Goal: Transaction & Acquisition: Purchase product/service

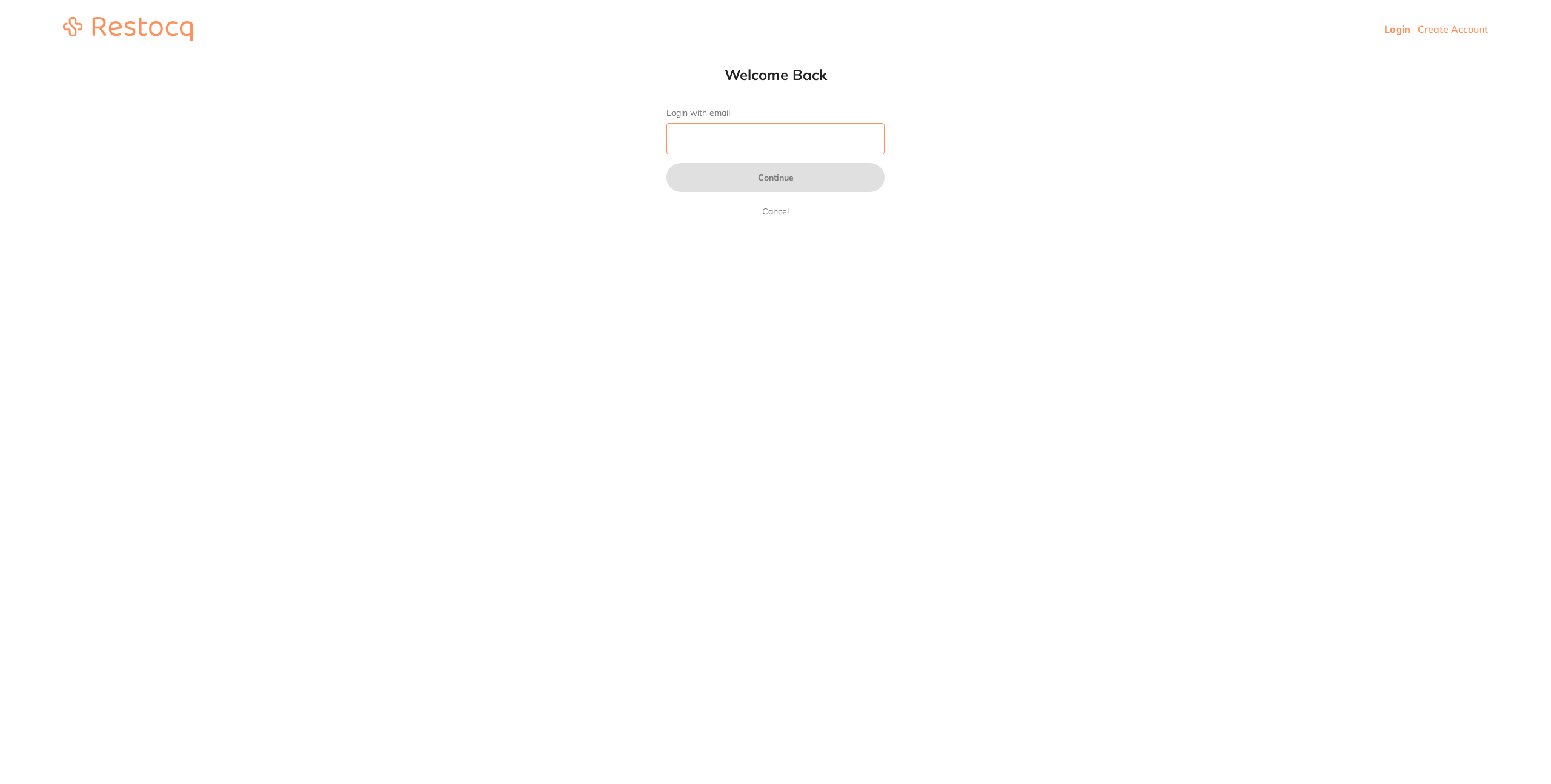
click at [706, 129] on input "Login with email" at bounding box center [775, 139] width 218 height 31
type input "info@harrisdentalboutique.com"
click at [781, 181] on button "Continue" at bounding box center [775, 177] width 218 height 29
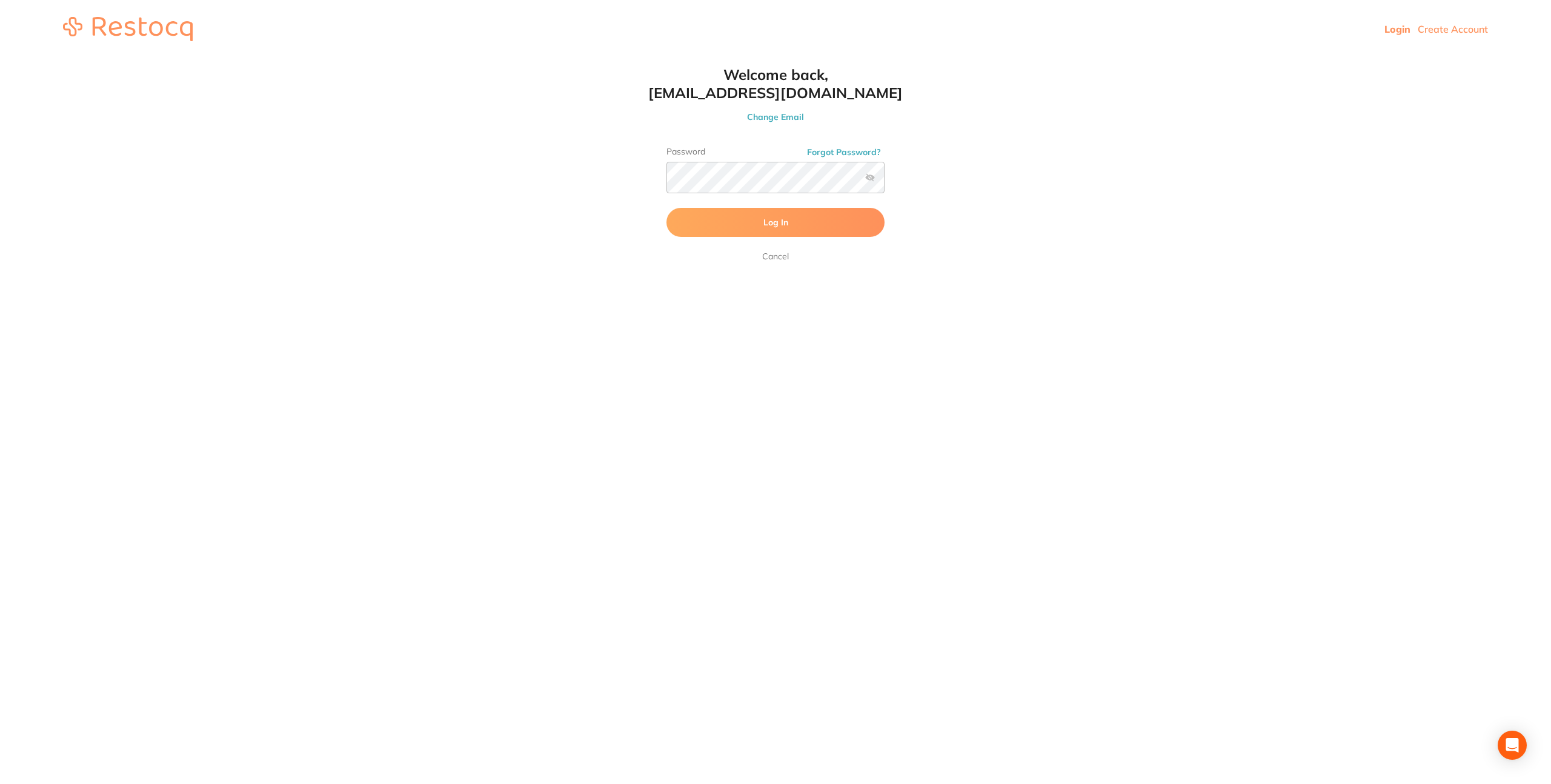
click at [874, 181] on label at bounding box center [870, 177] width 10 height 10
click at [885, 181] on input "checkbox" at bounding box center [885, 181] width 0 height 0
click at [827, 229] on button "Log In" at bounding box center [775, 222] width 218 height 29
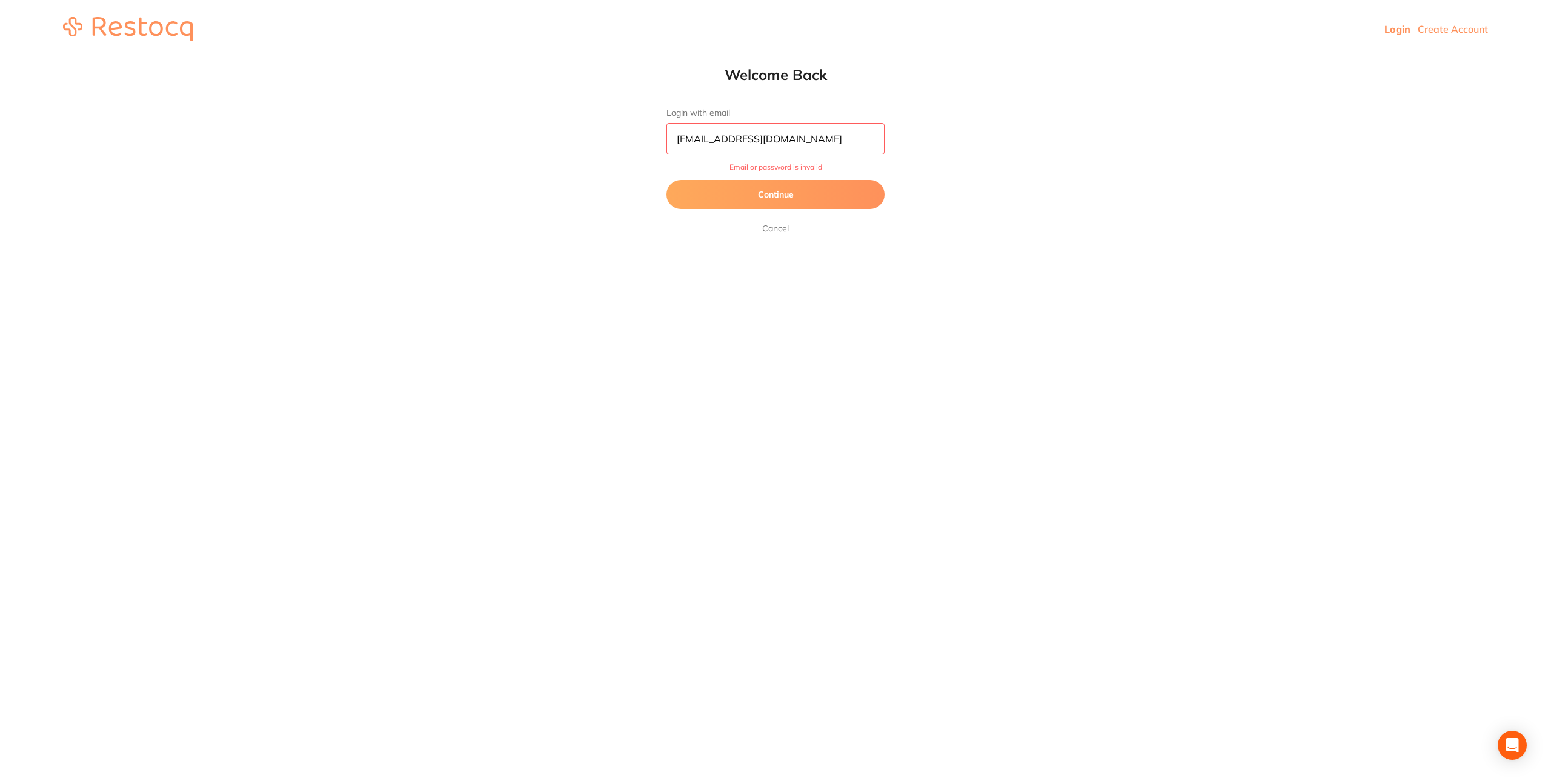
click at [775, 198] on button "Continue" at bounding box center [775, 194] width 218 height 29
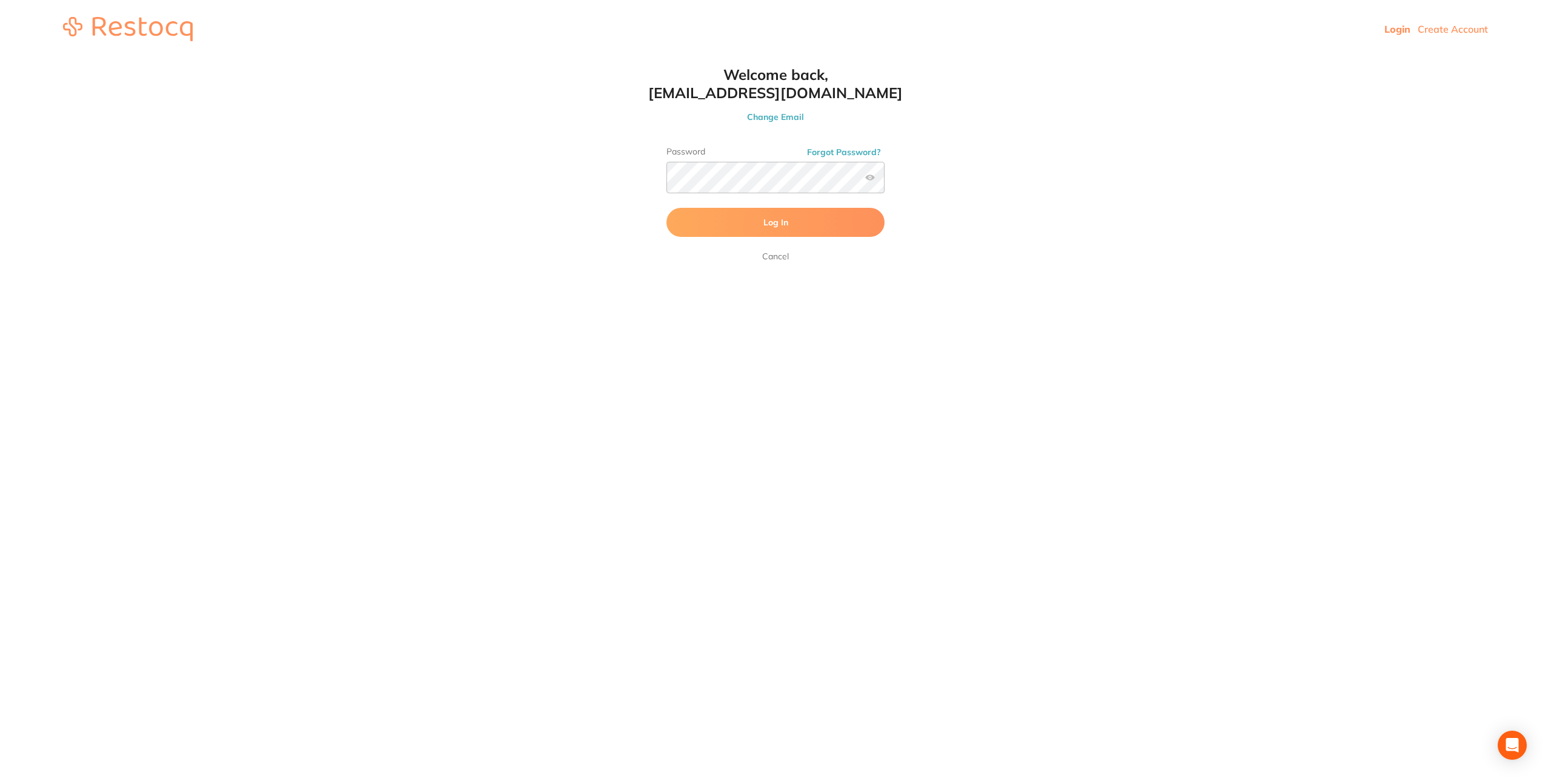
click at [826, 152] on button "Forgot Password?" at bounding box center [844, 152] width 81 height 11
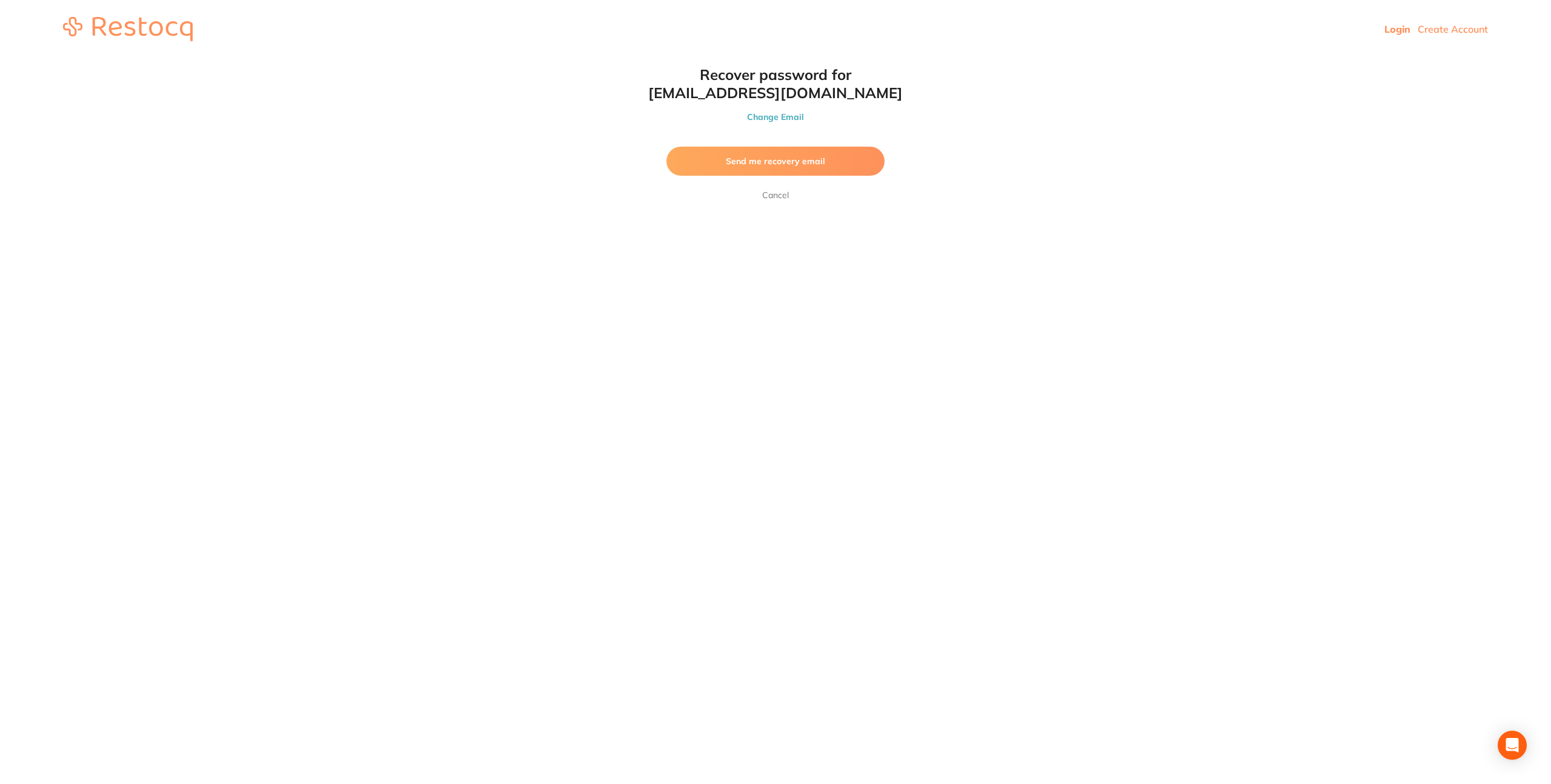
click at [790, 166] on span "Send me recovery email" at bounding box center [775, 161] width 99 height 11
click at [771, 240] on link "Cancel" at bounding box center [776, 240] width 31 height 14
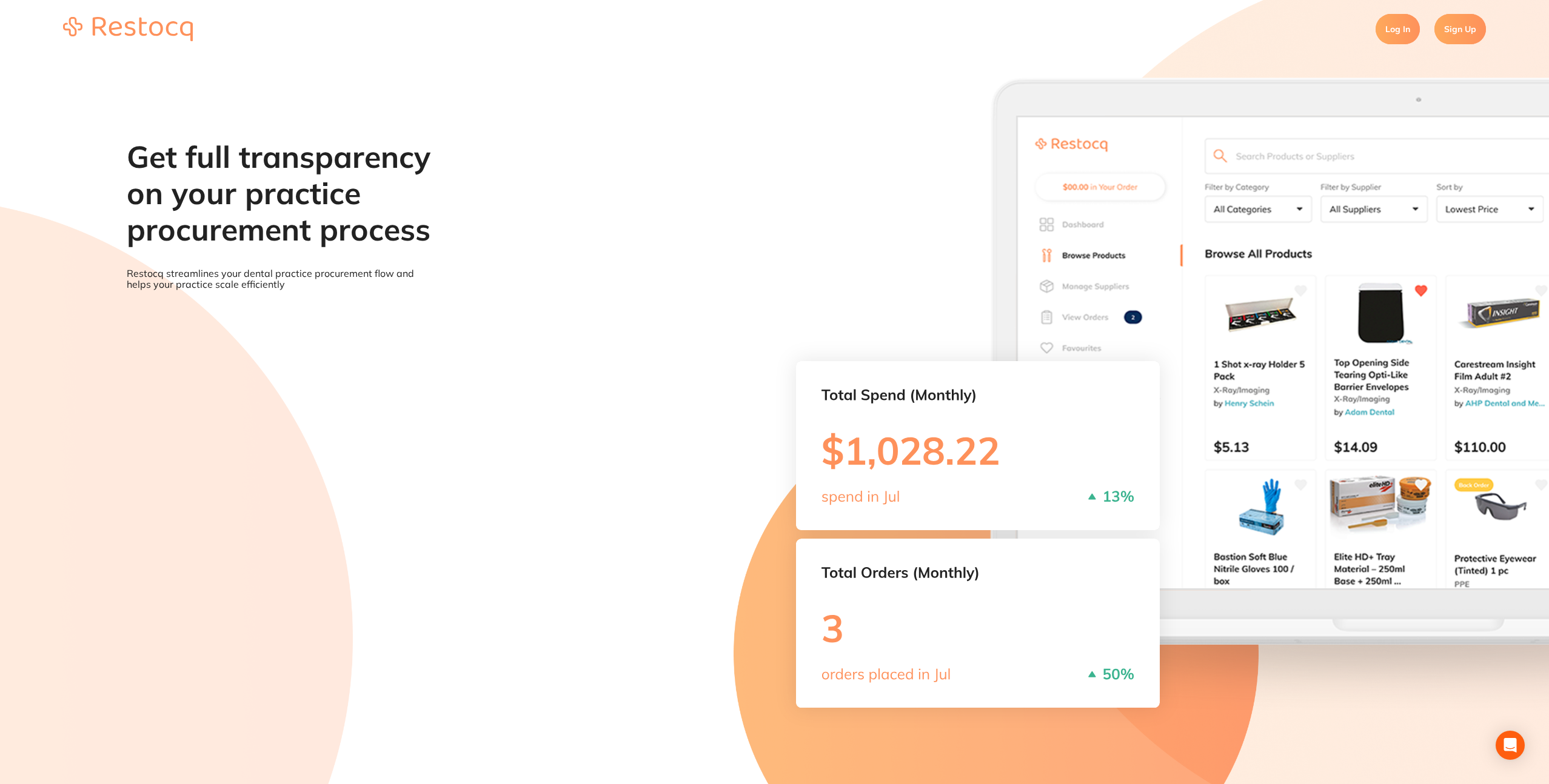
click at [1407, 35] on link "Log In" at bounding box center [1398, 29] width 45 height 30
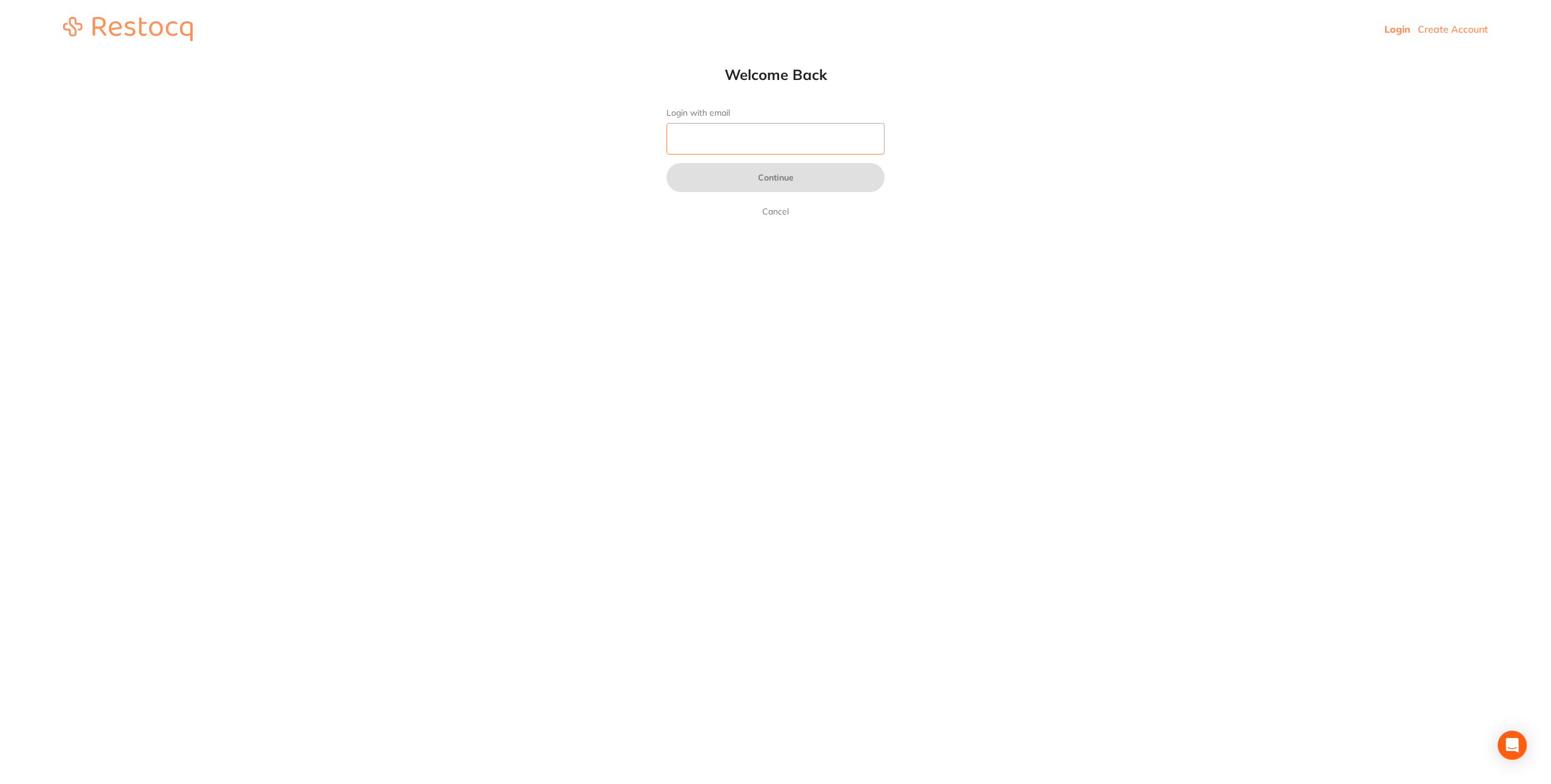
click at [761, 146] on input "Login with email" at bounding box center [775, 139] width 218 height 31
type input "danielle.webster@harrisdentalboutique.com"
click at [770, 175] on button "Continue" at bounding box center [775, 177] width 218 height 29
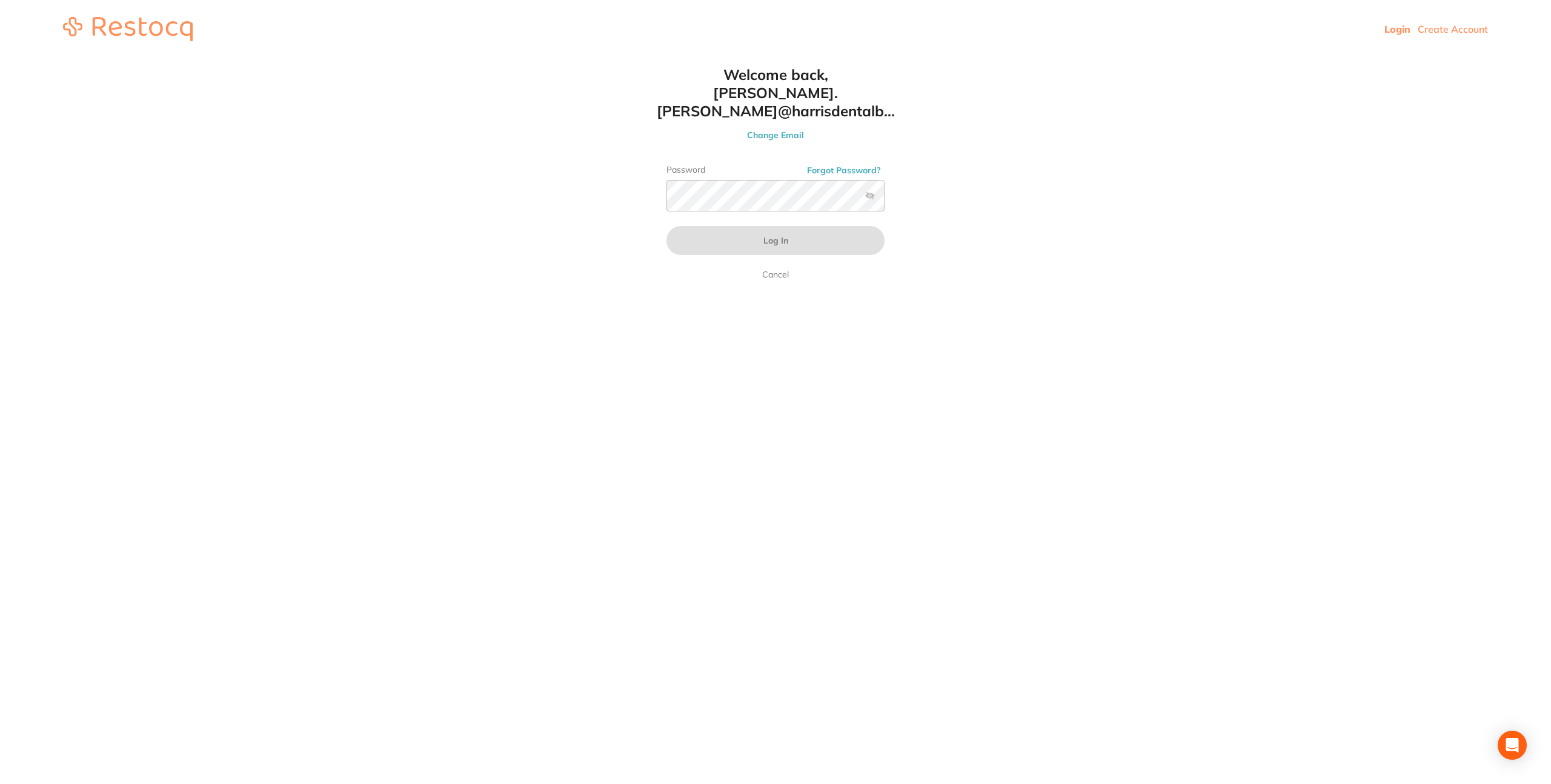
click at [852, 165] on button "Forgot Password?" at bounding box center [844, 170] width 81 height 11
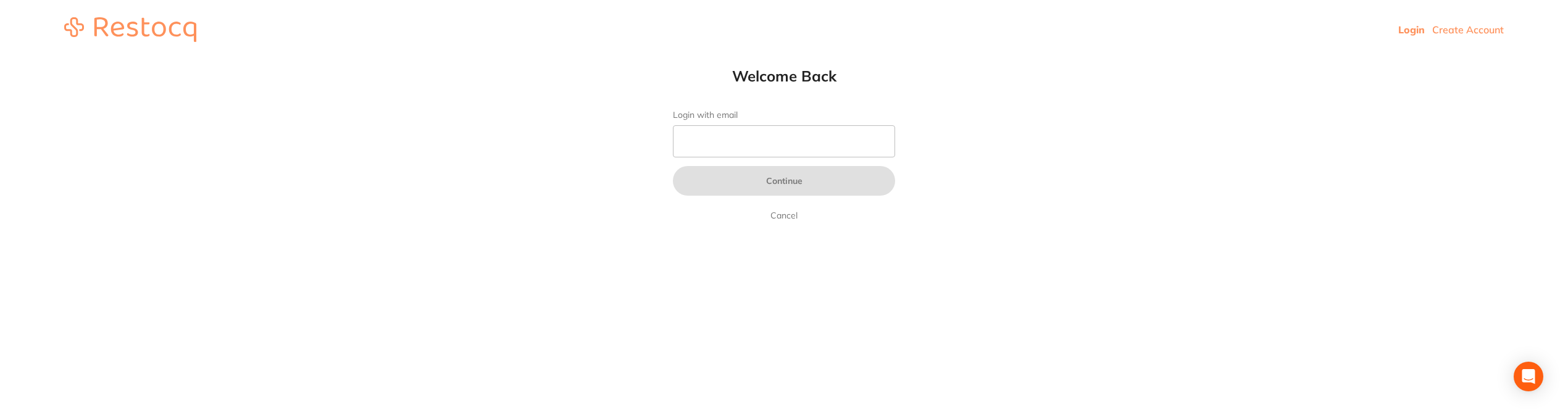
click at [106, 27] on img at bounding box center [130, 29] width 132 height 24
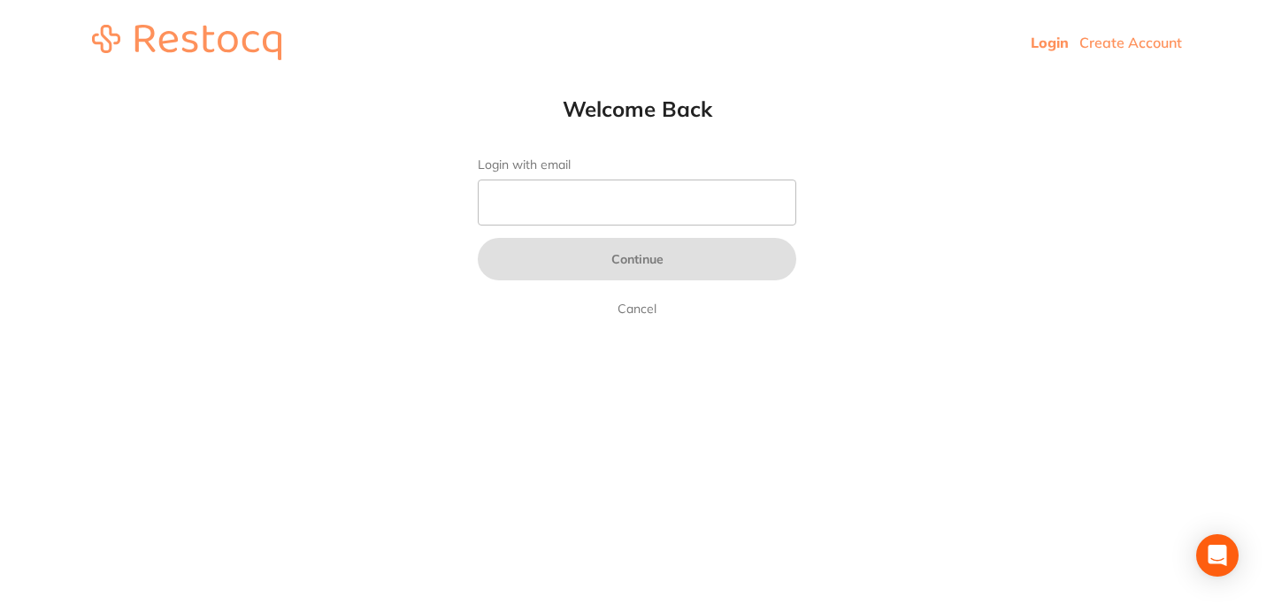
click at [1049, 38] on link "Login" at bounding box center [1050, 43] width 38 height 18
click at [611, 214] on input "Login with email" at bounding box center [637, 203] width 319 height 46
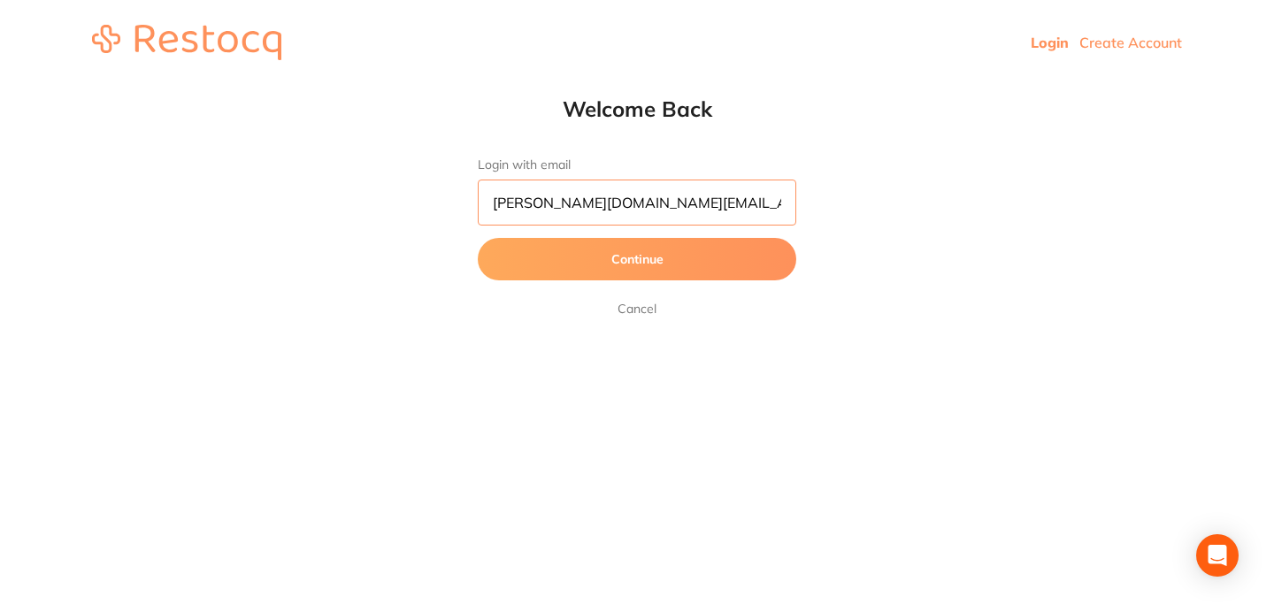
type input "[PERSON_NAME][DOMAIN_NAME][EMAIL_ADDRESS][DOMAIN_NAME]"
click at [683, 275] on button "Continue" at bounding box center [637, 259] width 319 height 42
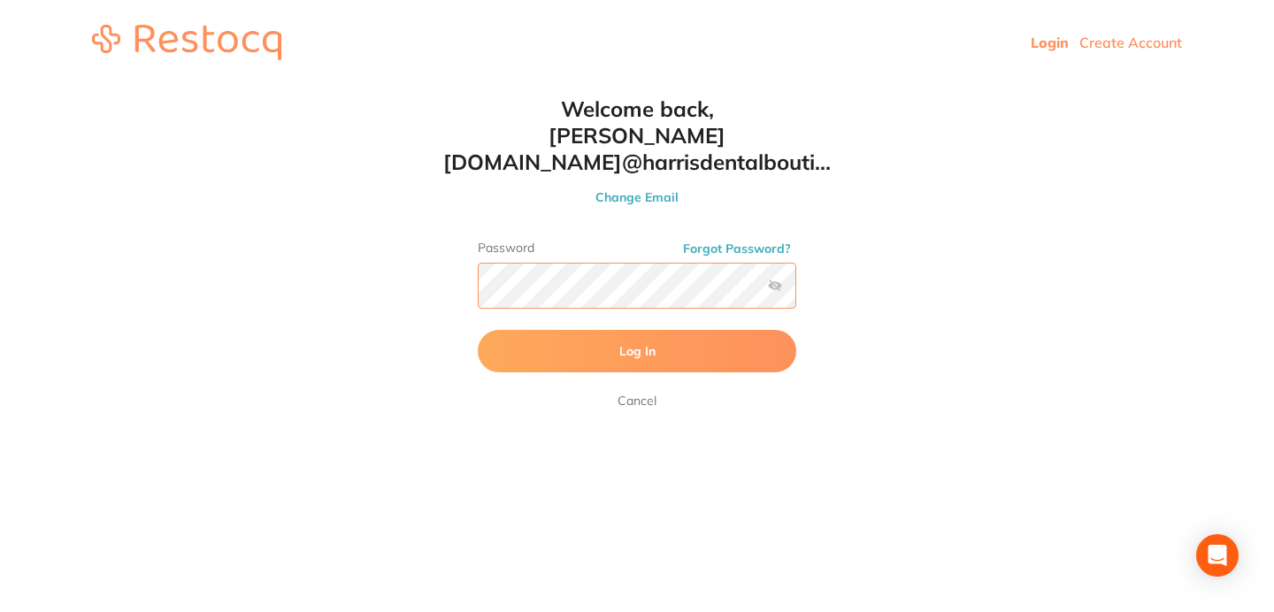
click at [478, 330] on button "Log In" at bounding box center [637, 351] width 319 height 42
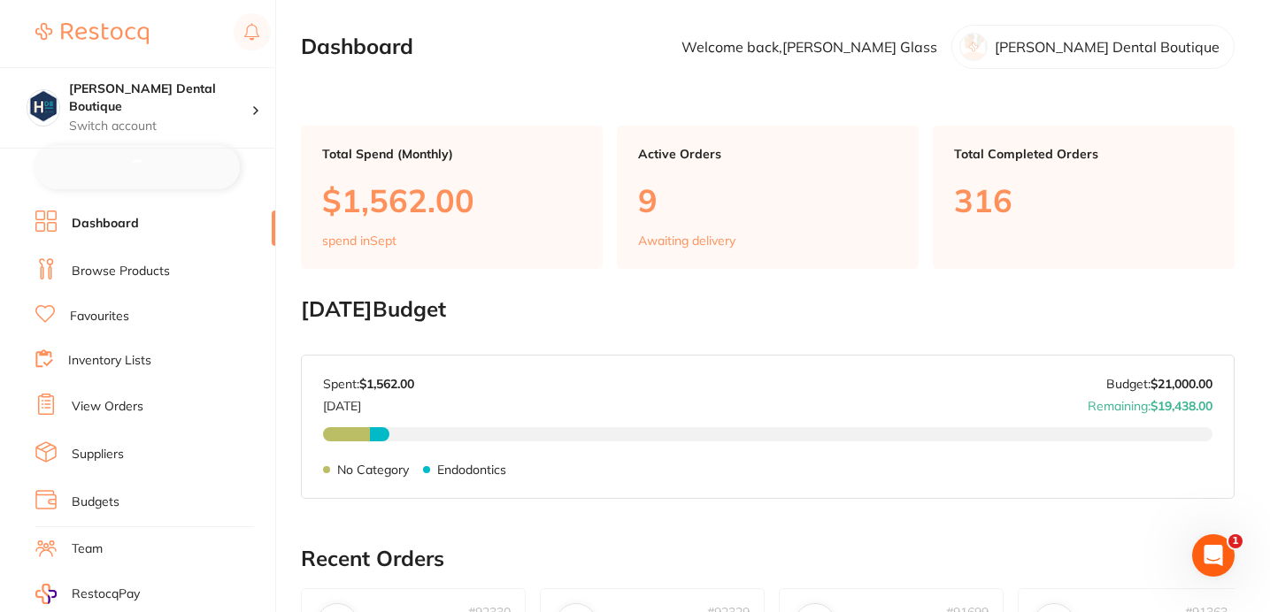
checkbox input "false"
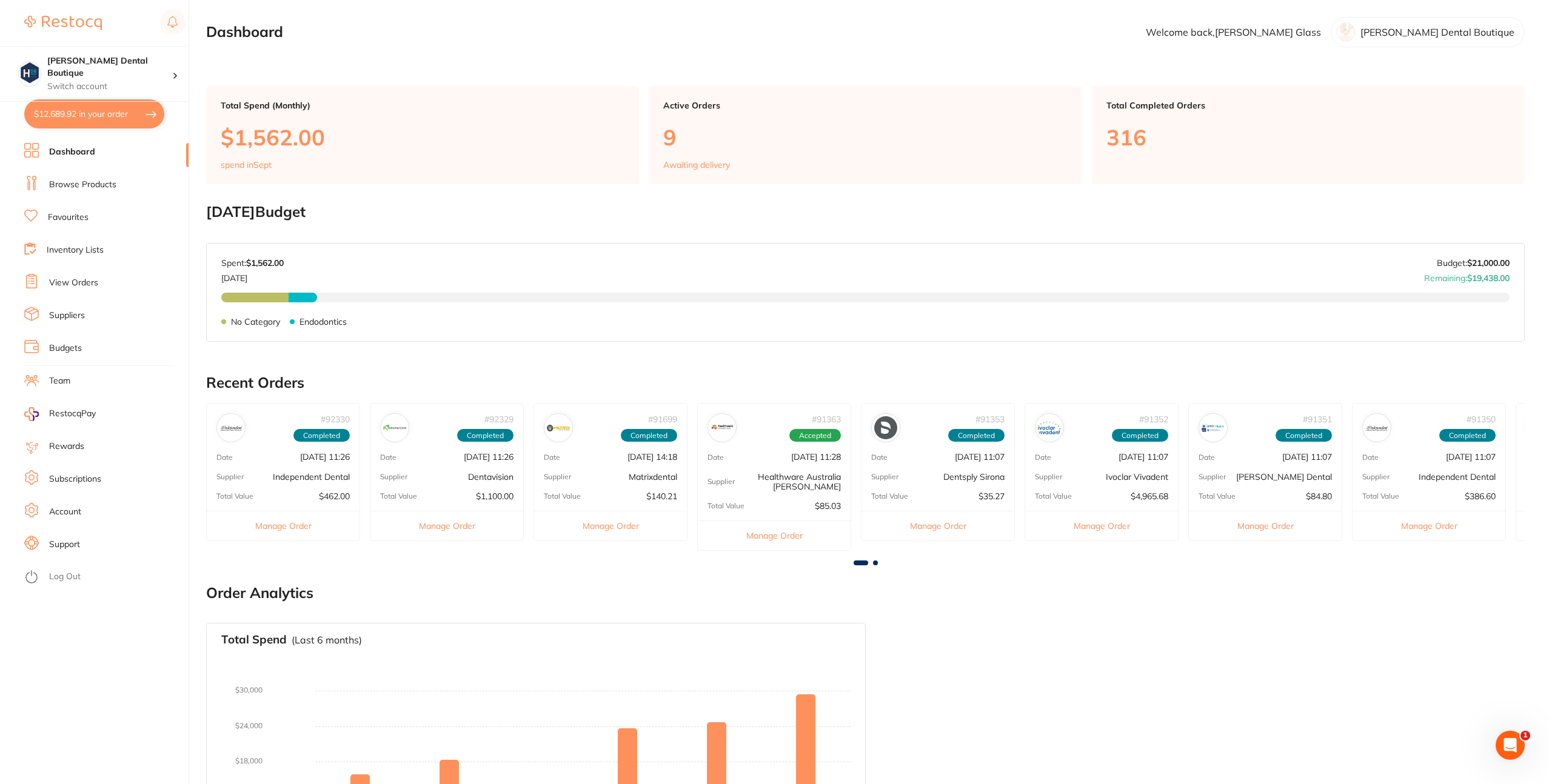
click at [82, 218] on link "Favourites" at bounding box center [68, 218] width 40 height 12
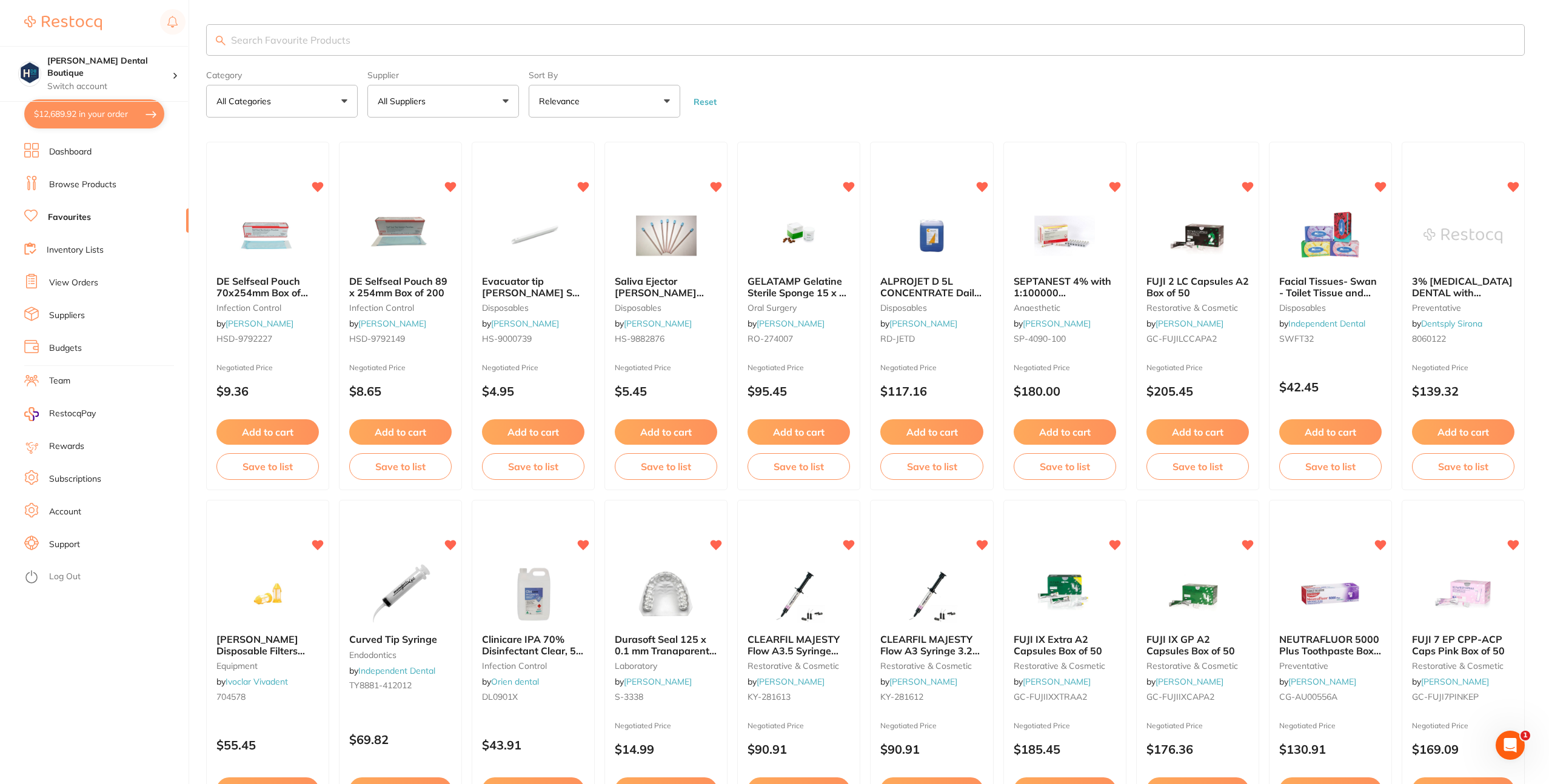
click at [336, 42] on input "search" at bounding box center [865, 40] width 1318 height 31
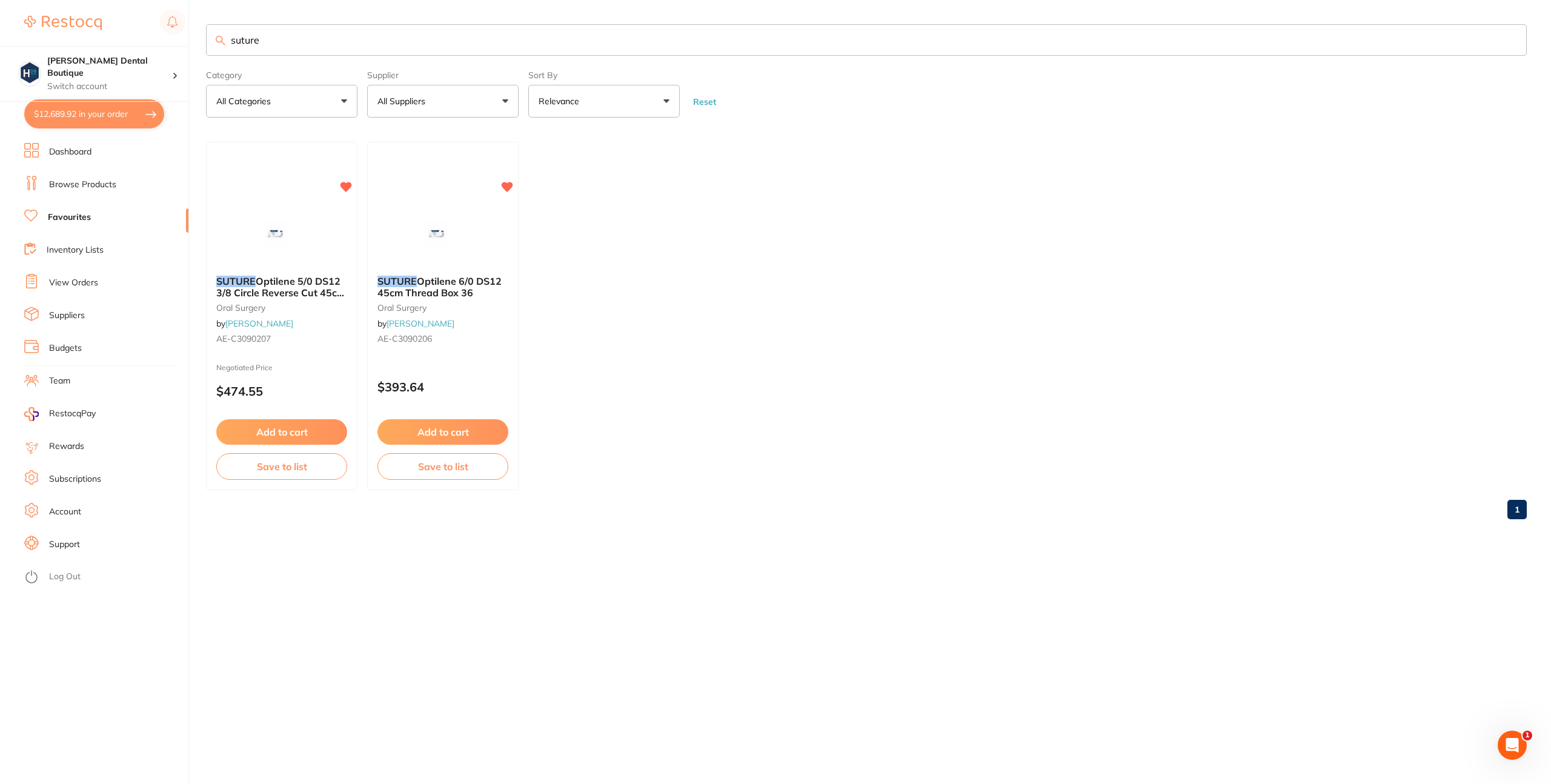
click at [301, 47] on input "suture" at bounding box center [866, 40] width 1321 height 31
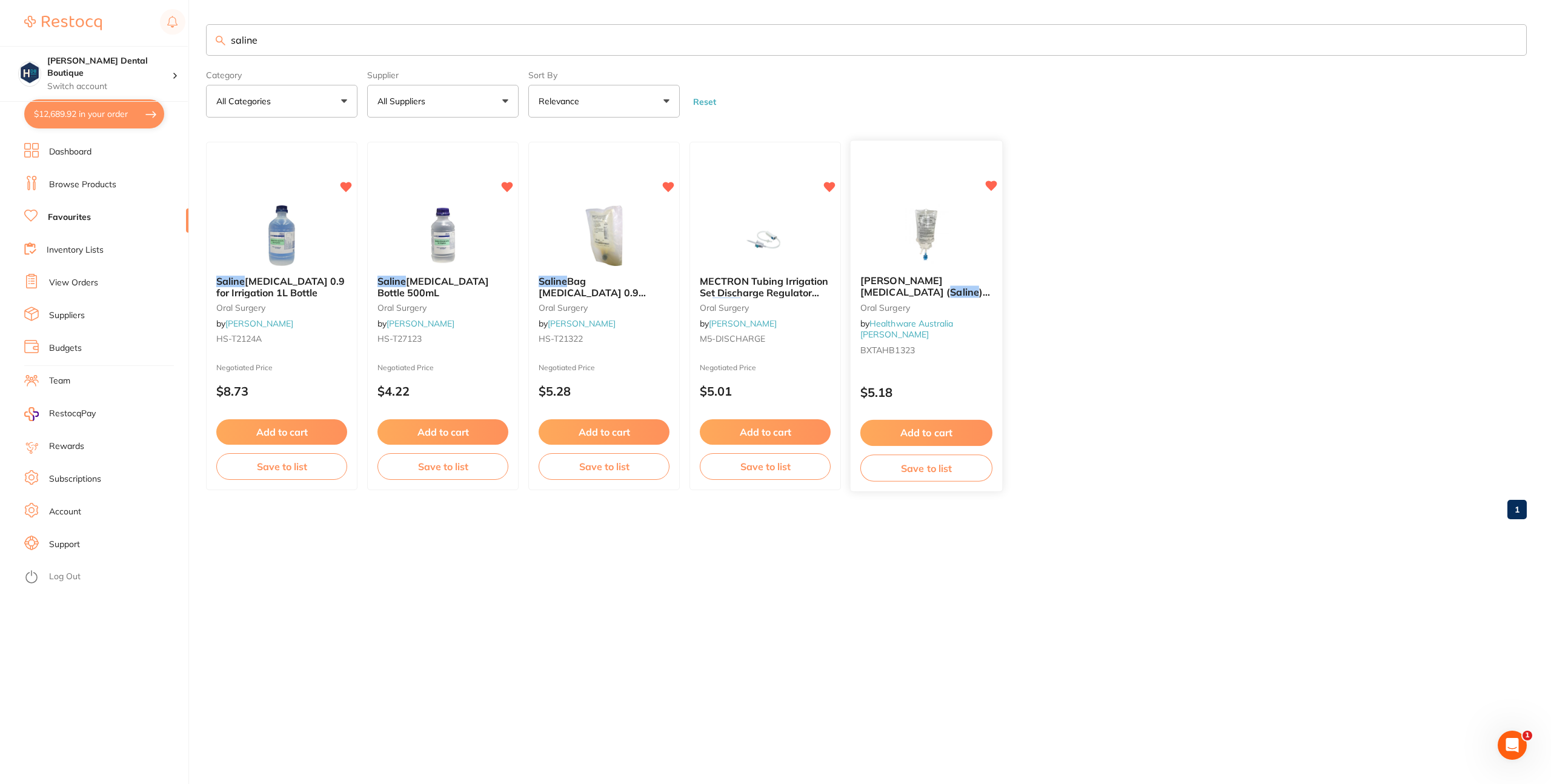
click at [916, 290] on span ") 0.9% For Irrigation Bag - 500ml" at bounding box center [924, 303] width 129 height 34
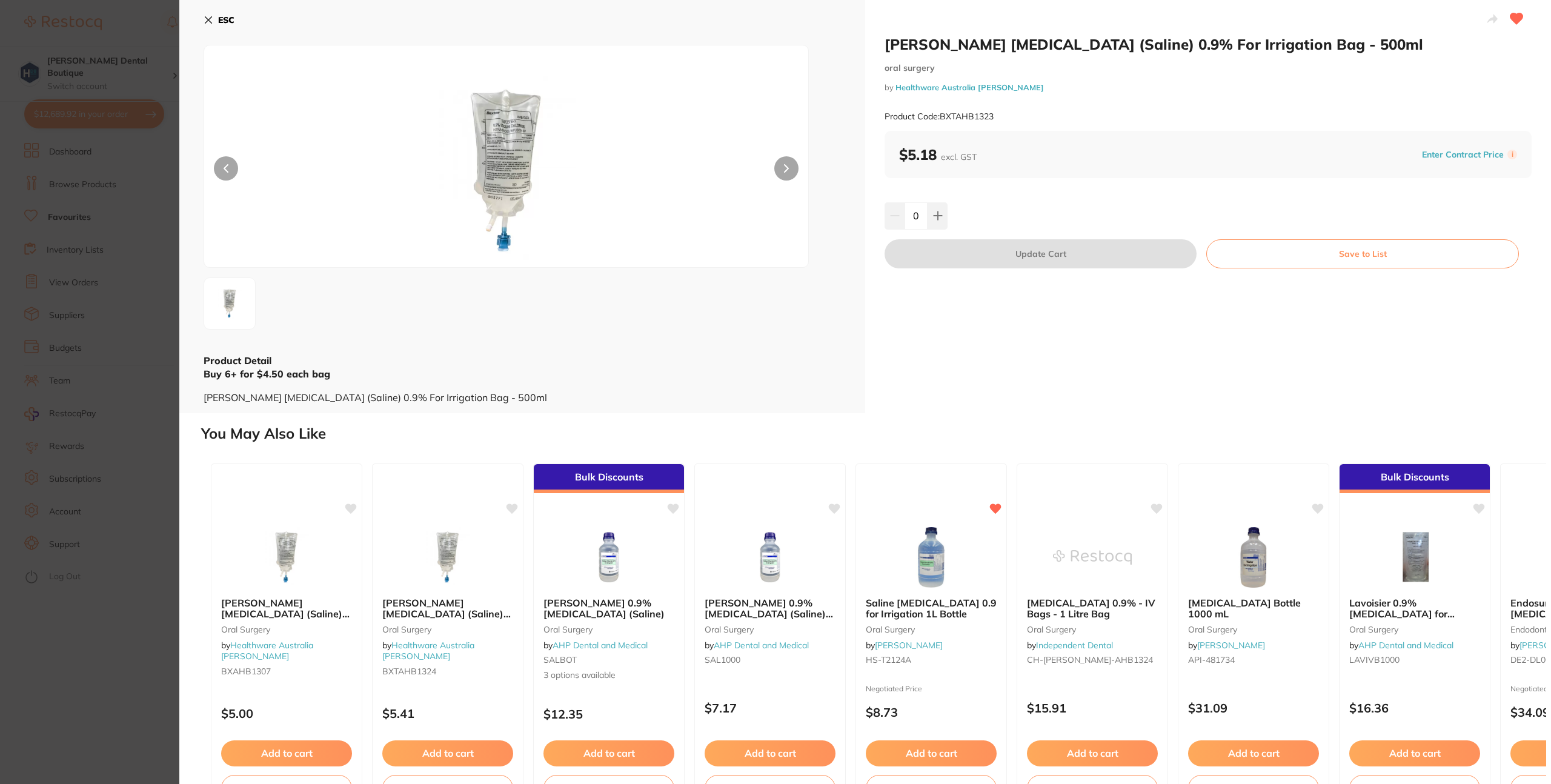
click at [207, 21] on icon at bounding box center [209, 21] width 7 height 7
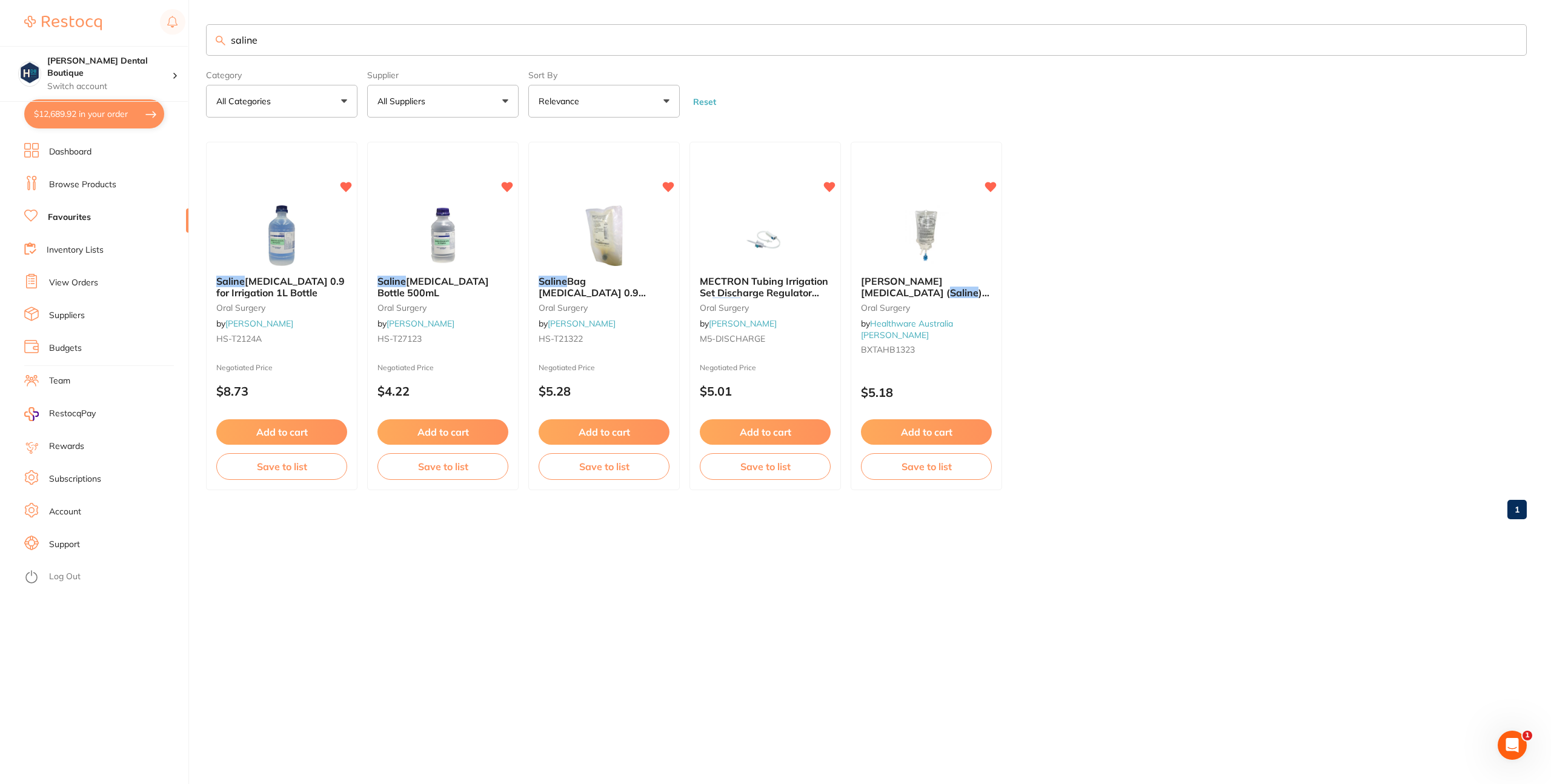
click at [302, 35] on input "saline" at bounding box center [866, 40] width 1321 height 31
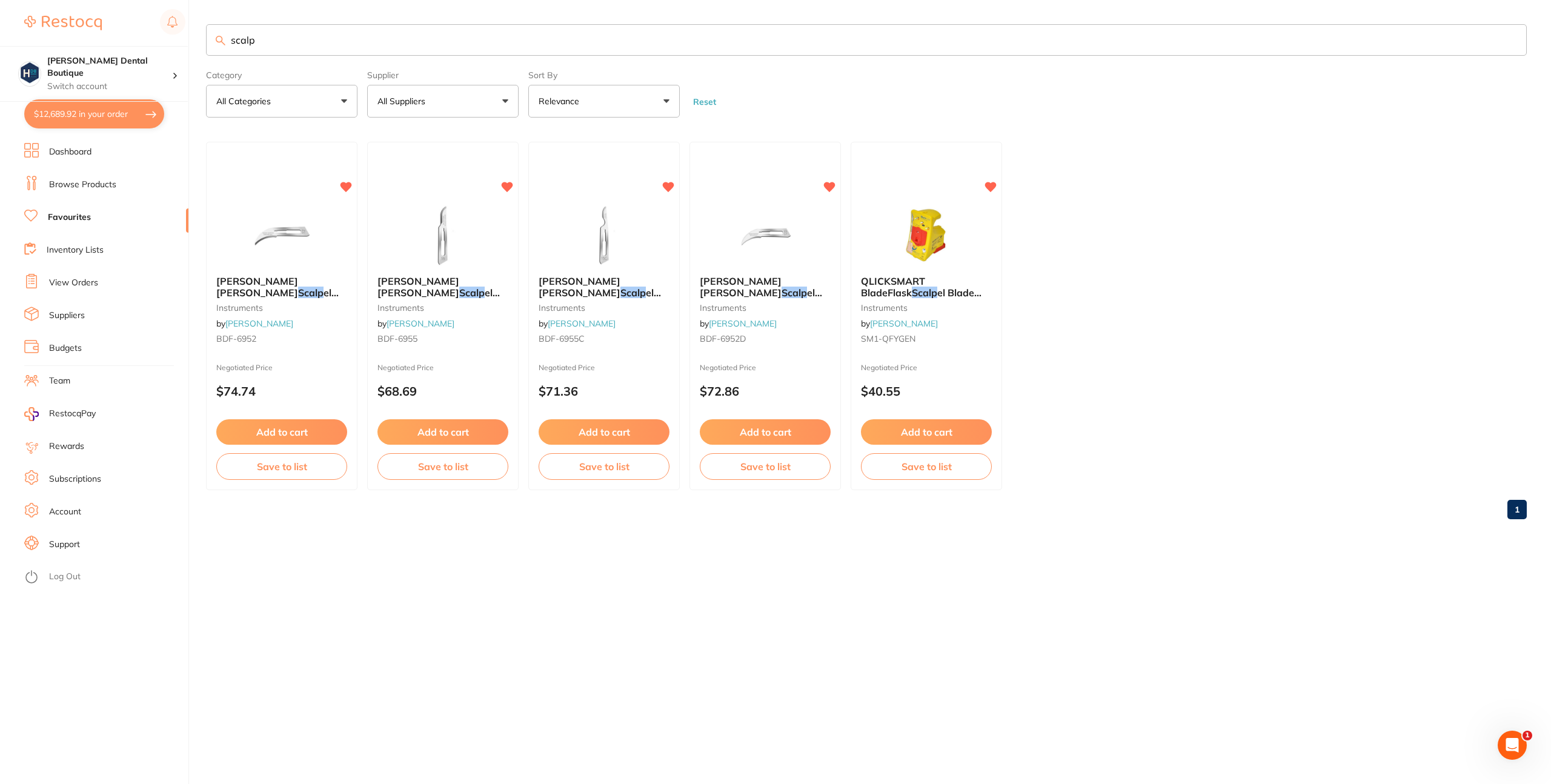
drag, startPoint x: 309, startPoint y: 36, endPoint x: 206, endPoint y: 23, distance: 103.8
click at [206, 23] on main "scalp Category All Categories All Categories instruments Clear Category false A…" at bounding box center [879, 277] width 1345 height 553
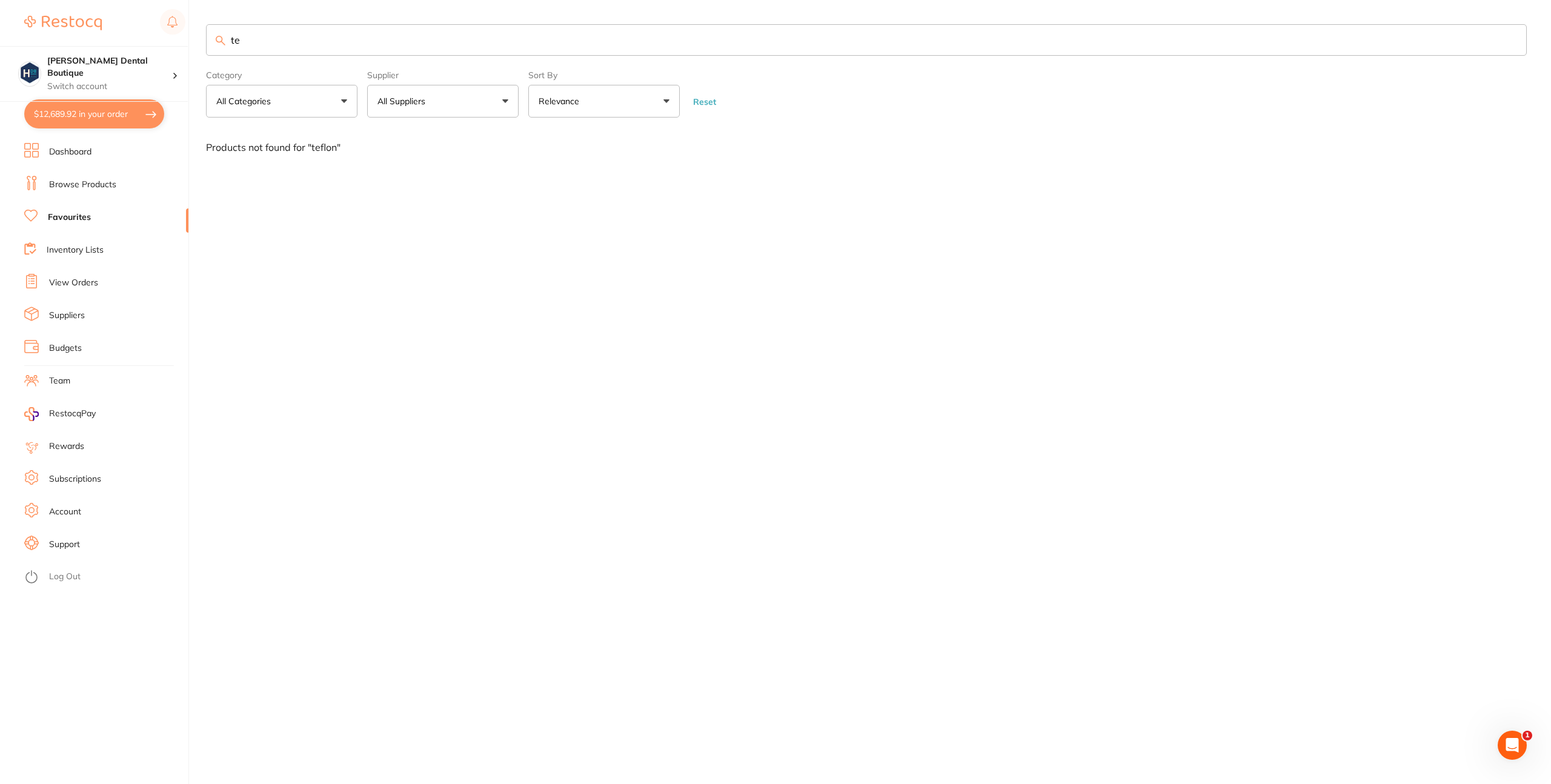
type input "t"
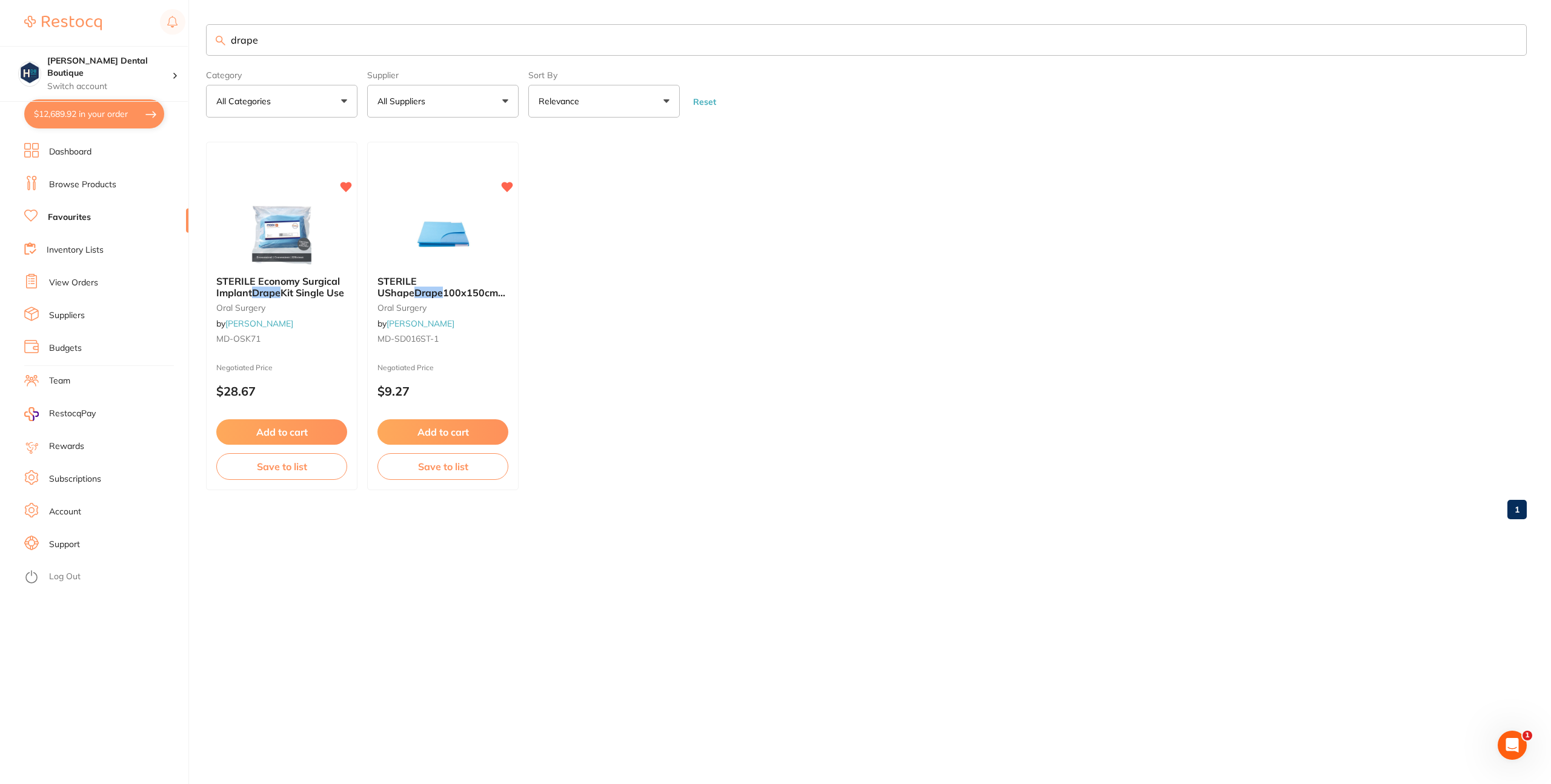
drag, startPoint x: 268, startPoint y: 42, endPoint x: 205, endPoint y: 31, distance: 64.0
click at [206, 31] on input "drape" at bounding box center [866, 40] width 1321 height 31
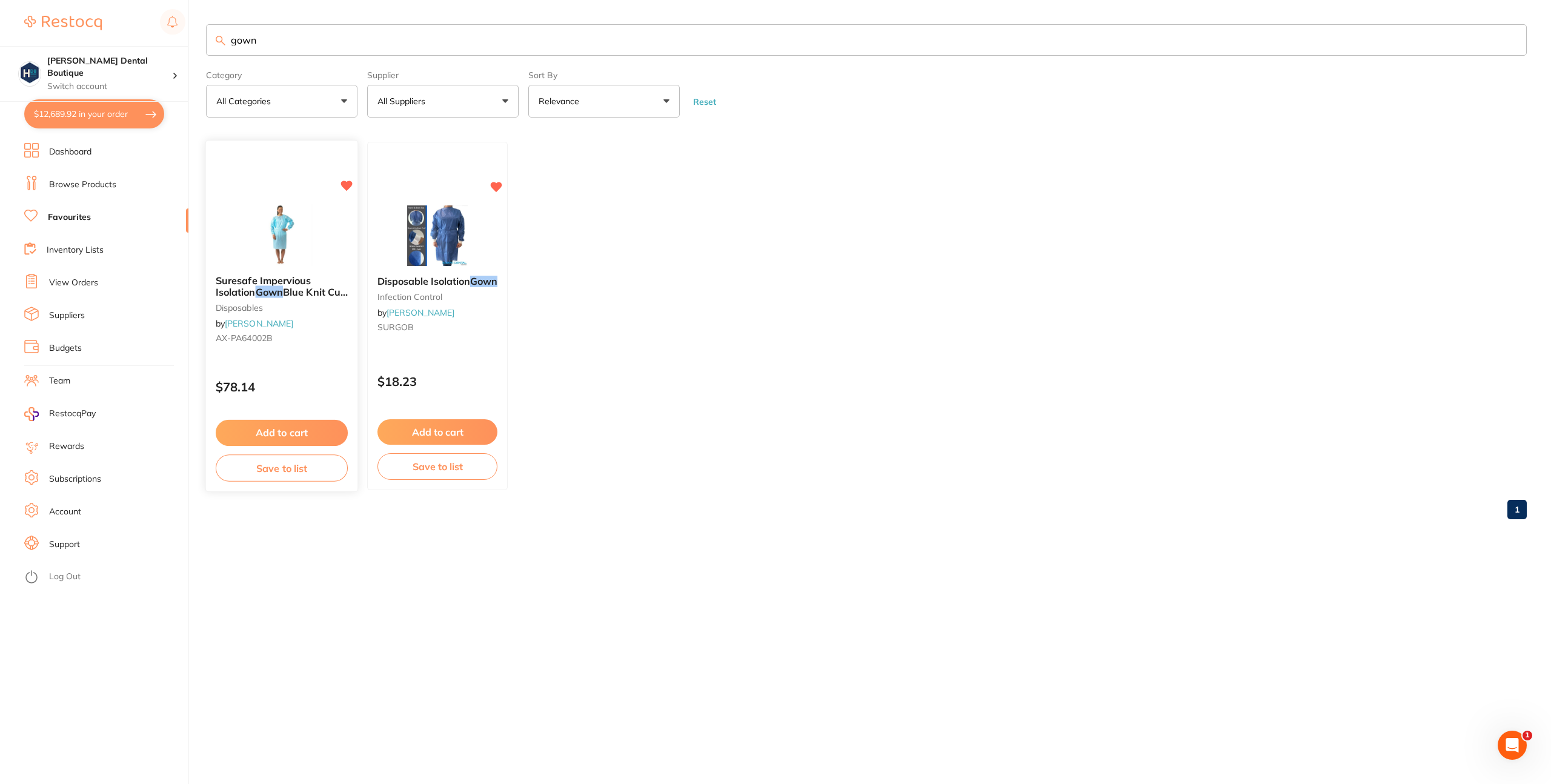
click at [279, 282] on span "Suresafe Impervious Isolation" at bounding box center [264, 287] width 96 height 24
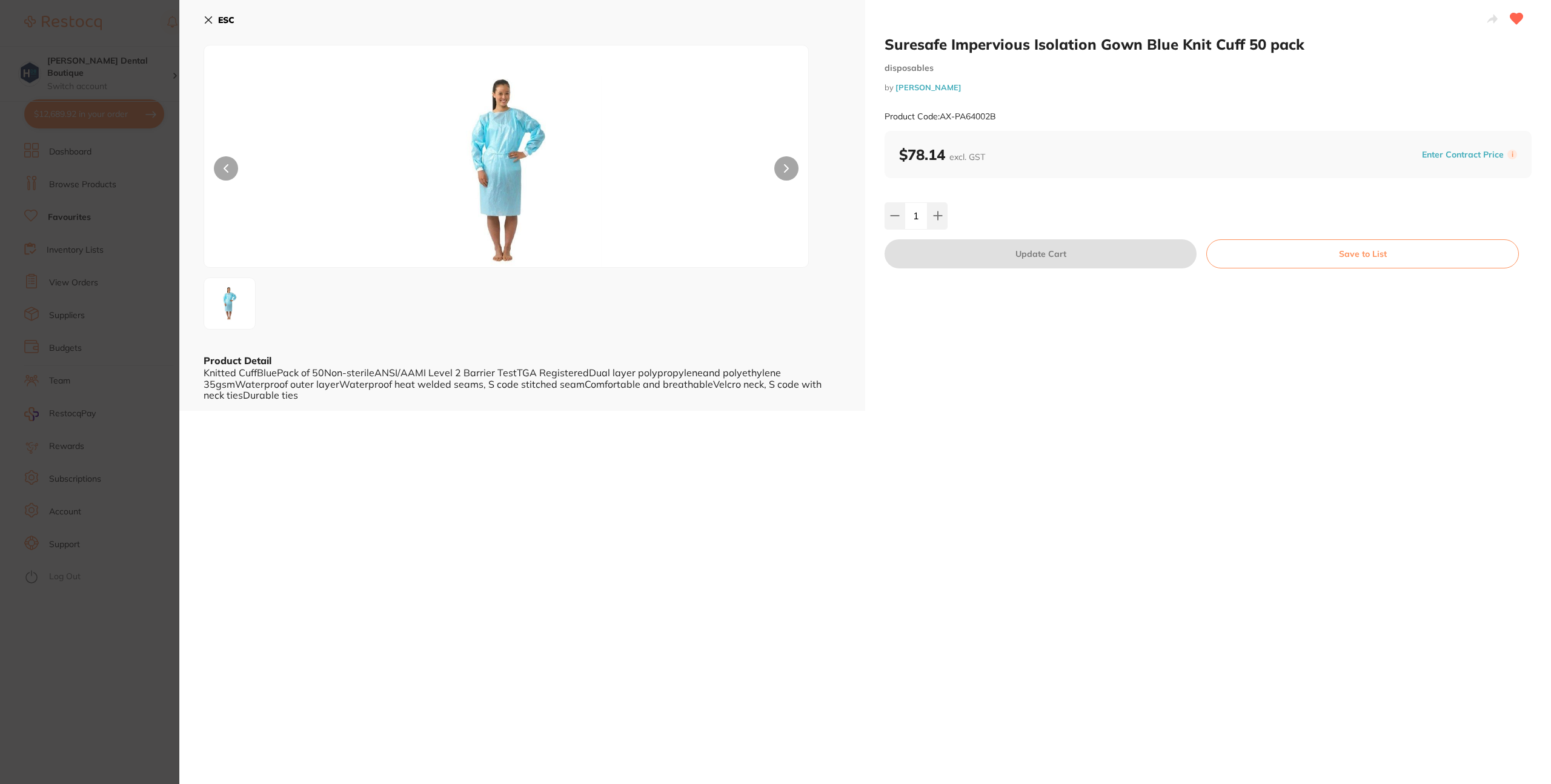
click at [206, 25] on button "ESC" at bounding box center [218, 20] width 31 height 21
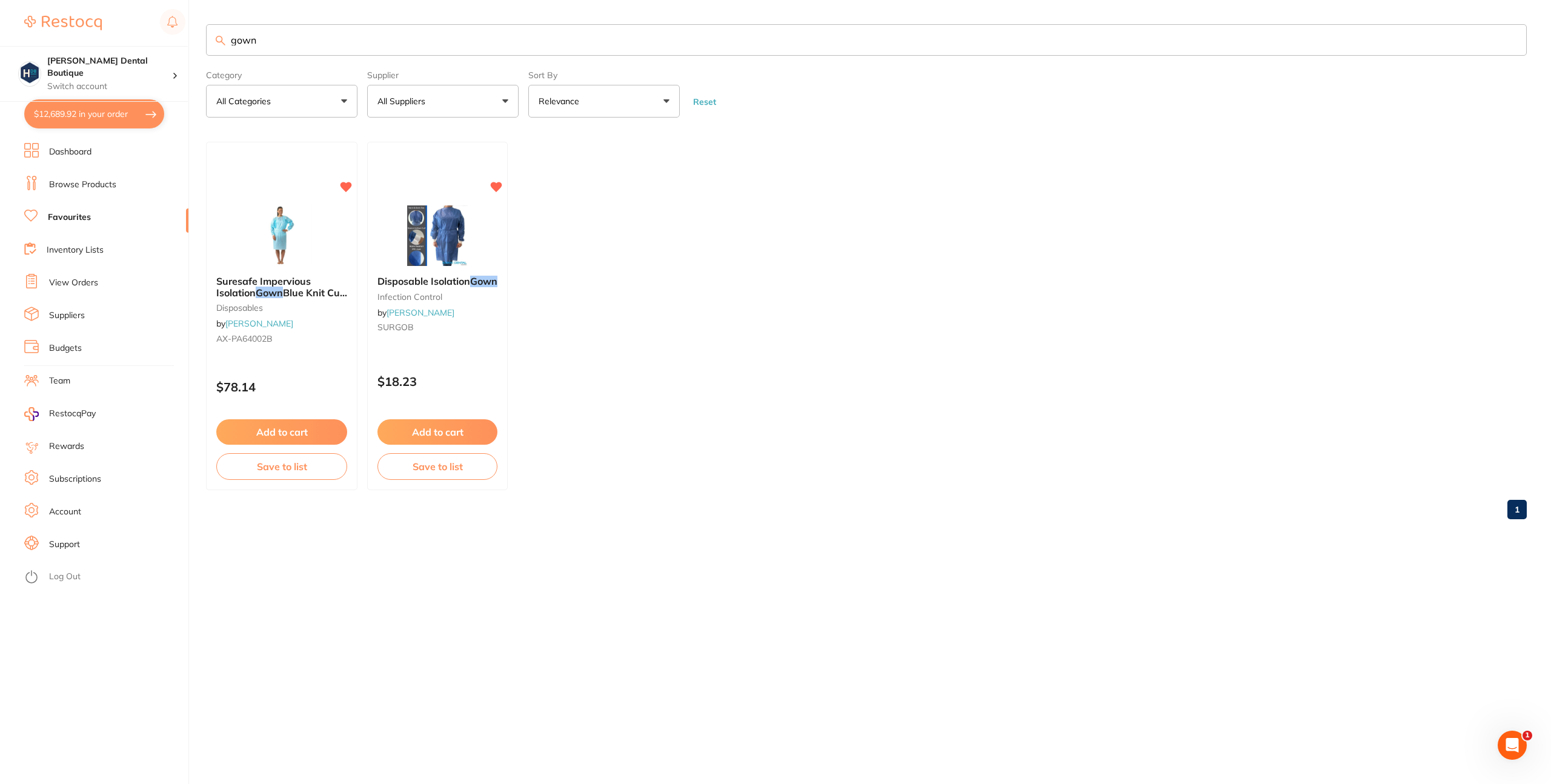
drag, startPoint x: 263, startPoint y: 40, endPoint x: 188, endPoint y: 31, distance: 75.5
click at [188, 31] on div "$12,689.92 [PERSON_NAME] Dental Boutique Switch account [PERSON_NAME] Dental Bo…" at bounding box center [775, 392] width 1551 height 784
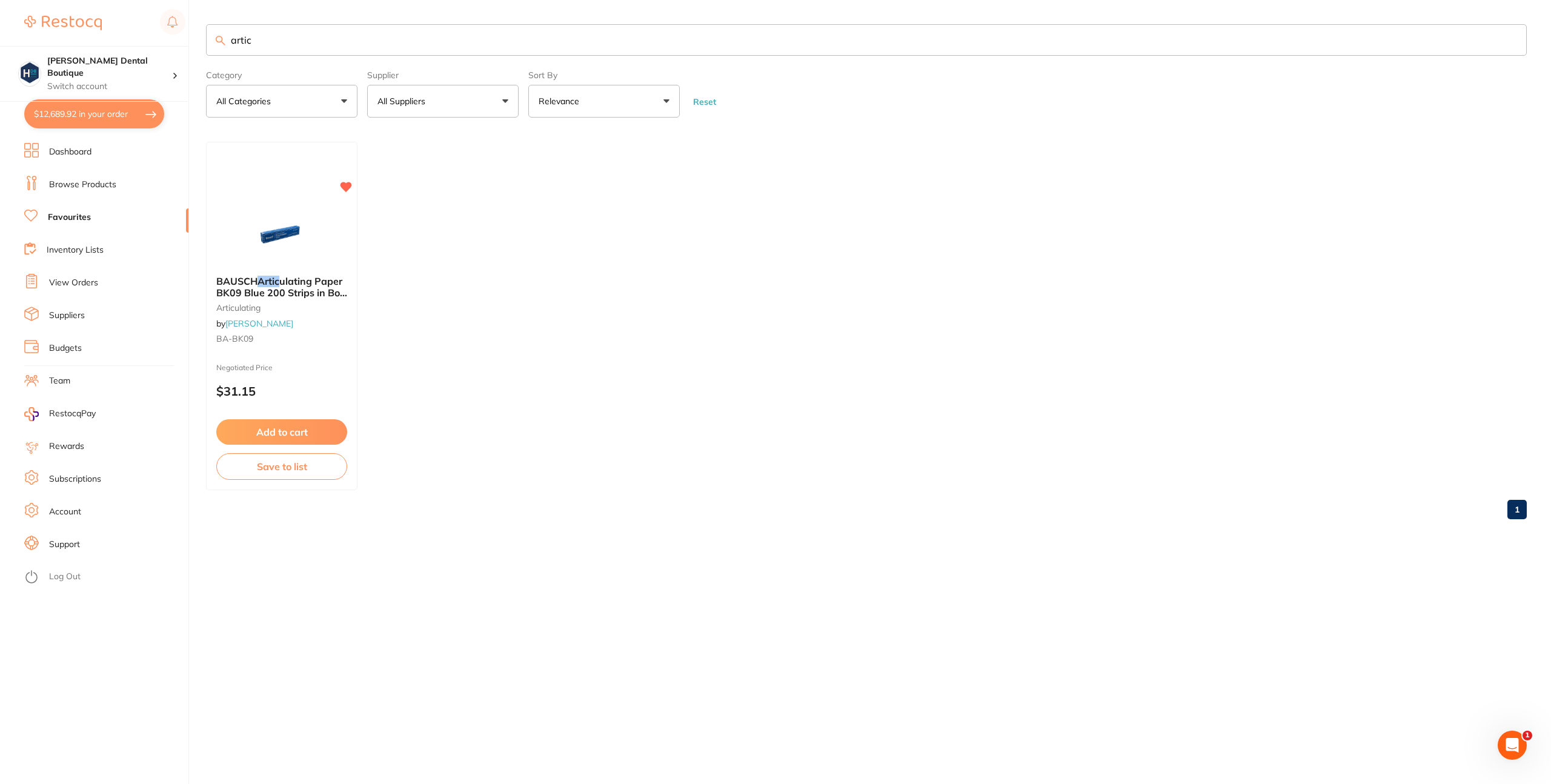
drag, startPoint x: 268, startPoint y: 38, endPoint x: 201, endPoint y: 38, distance: 67.0
click at [201, 38] on div "$12,689.92 [PERSON_NAME] Dental Boutique Switch account [PERSON_NAME] Dental Bo…" at bounding box center [775, 392] width 1551 height 784
type input "ane"
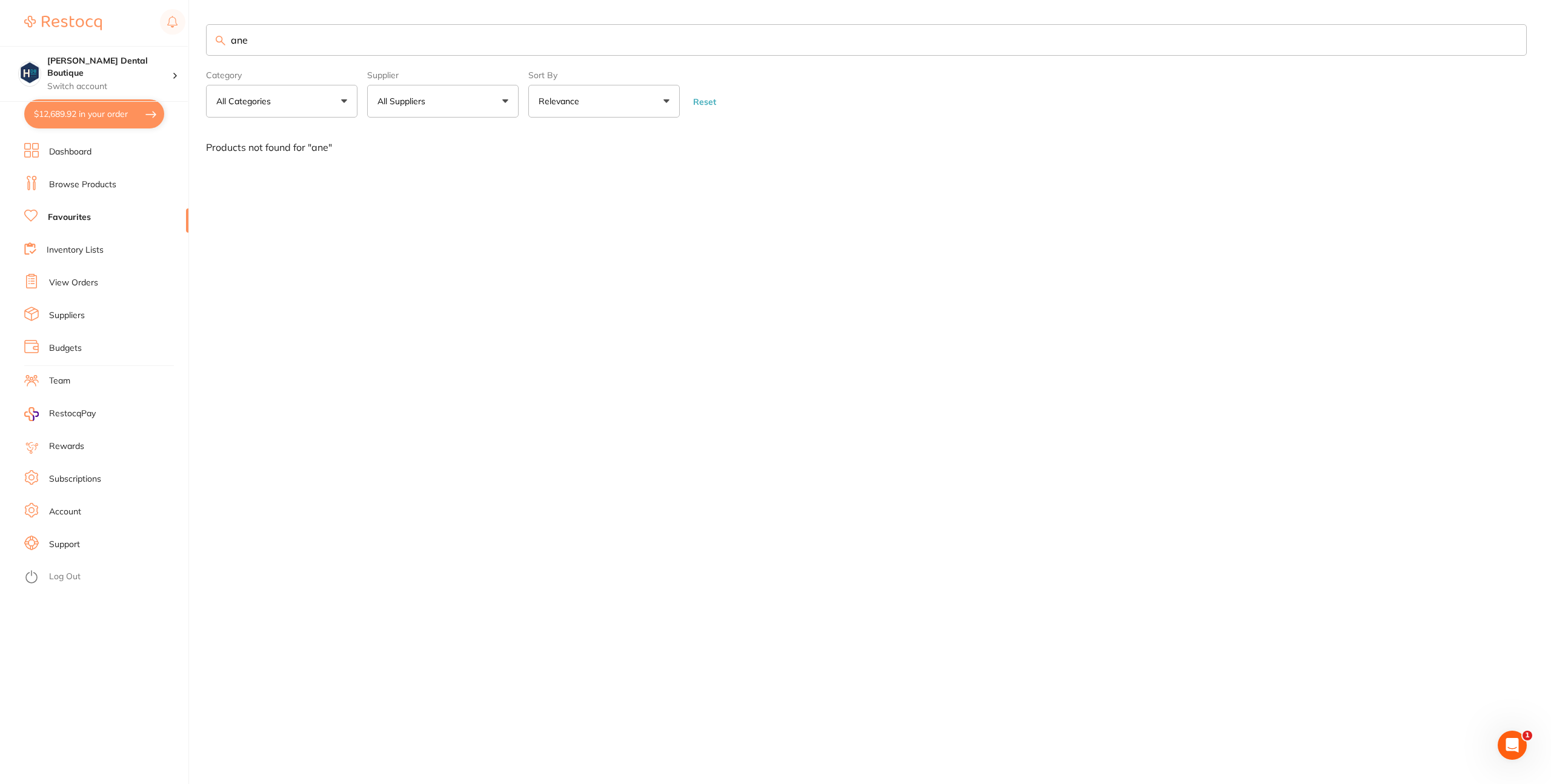
drag, startPoint x: 251, startPoint y: 36, endPoint x: 213, endPoint y: 31, distance: 38.3
click at [213, 31] on input "ane" at bounding box center [866, 40] width 1321 height 31
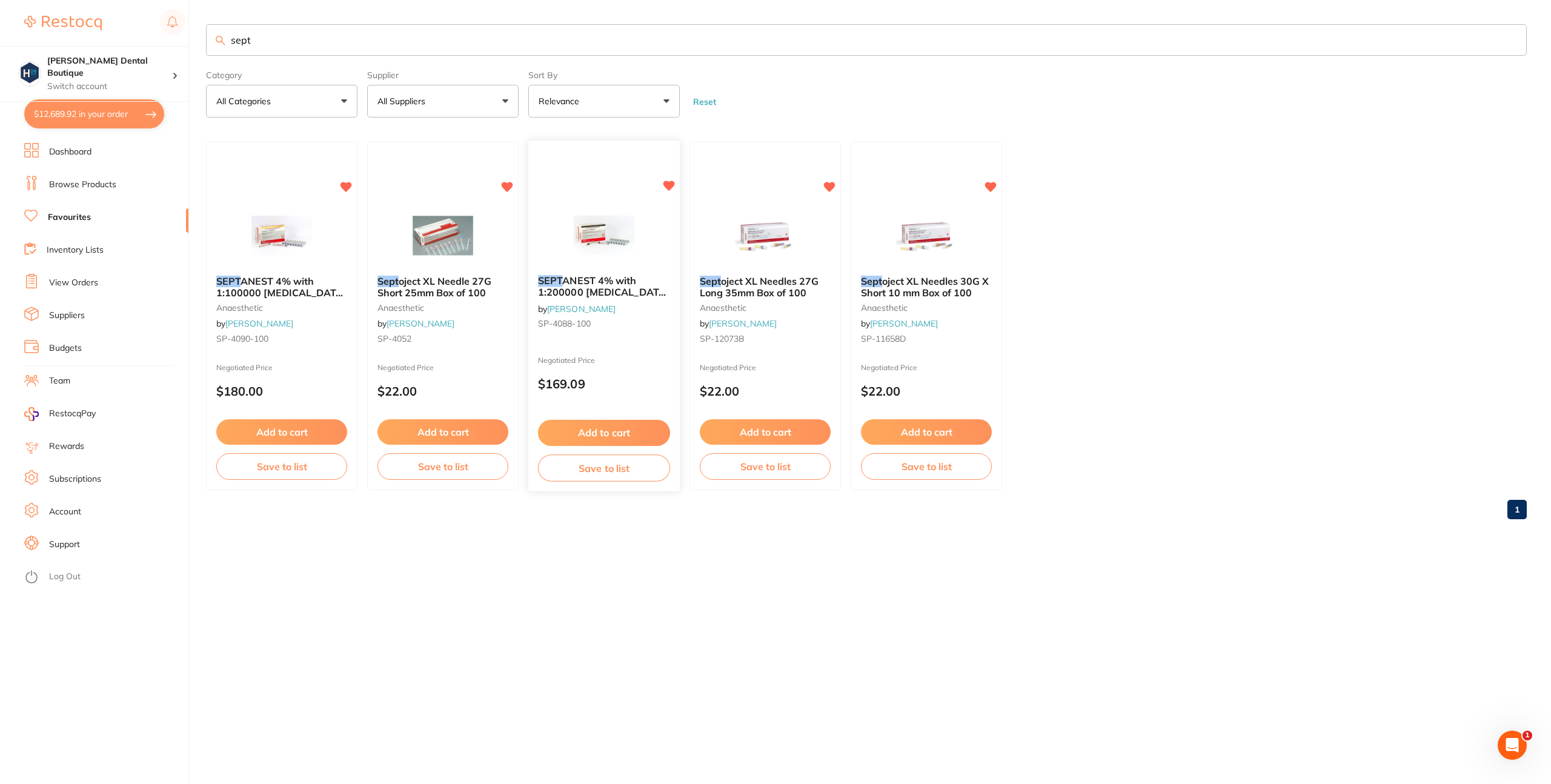
click at [599, 284] on span "ANEST 4% with 1:200000 [MEDICAL_DATA] 2.2ml 2xBox 50 D.GRN" at bounding box center [604, 292] width 131 height 34
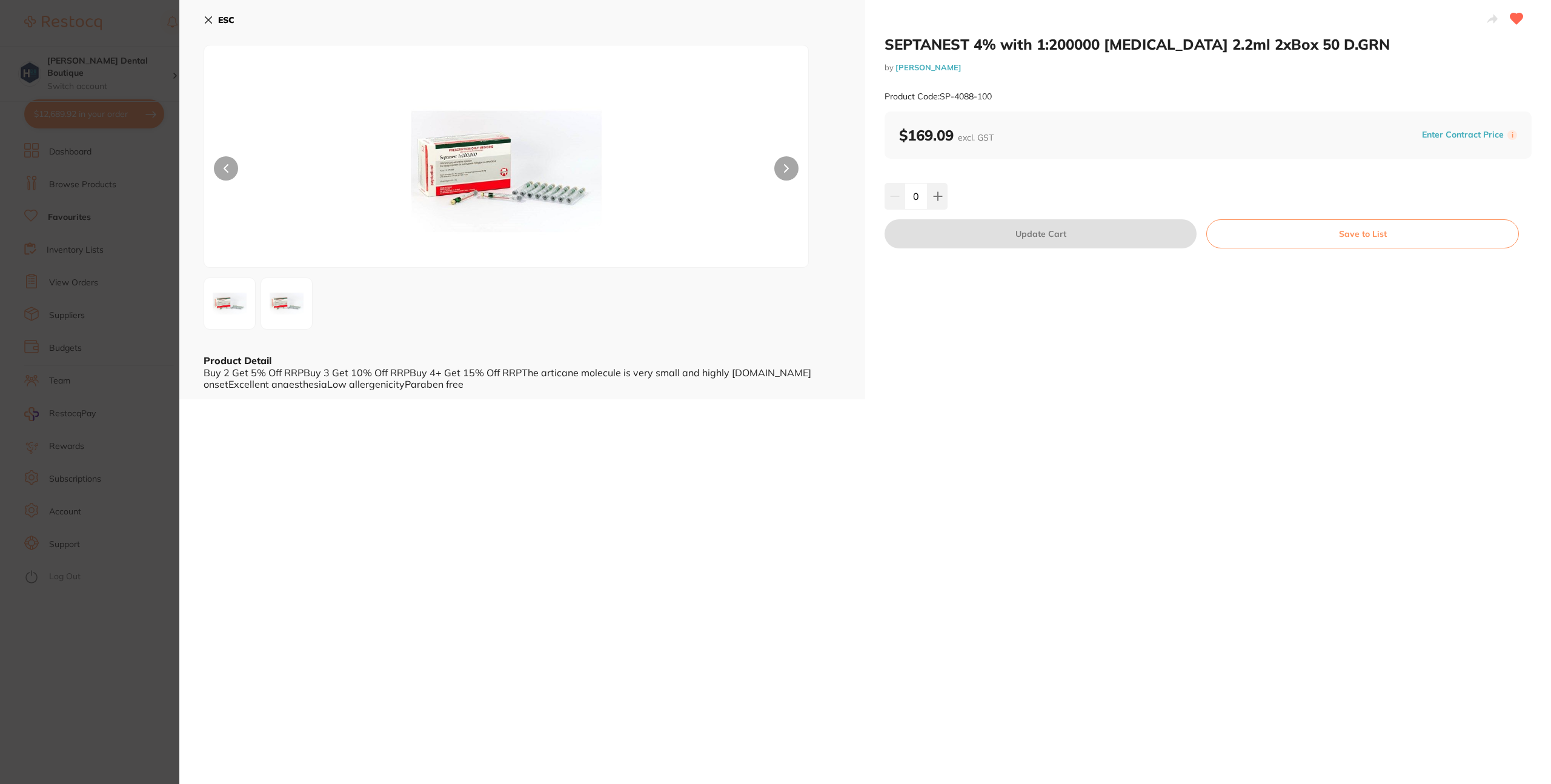
click at [208, 19] on icon at bounding box center [209, 21] width 7 height 7
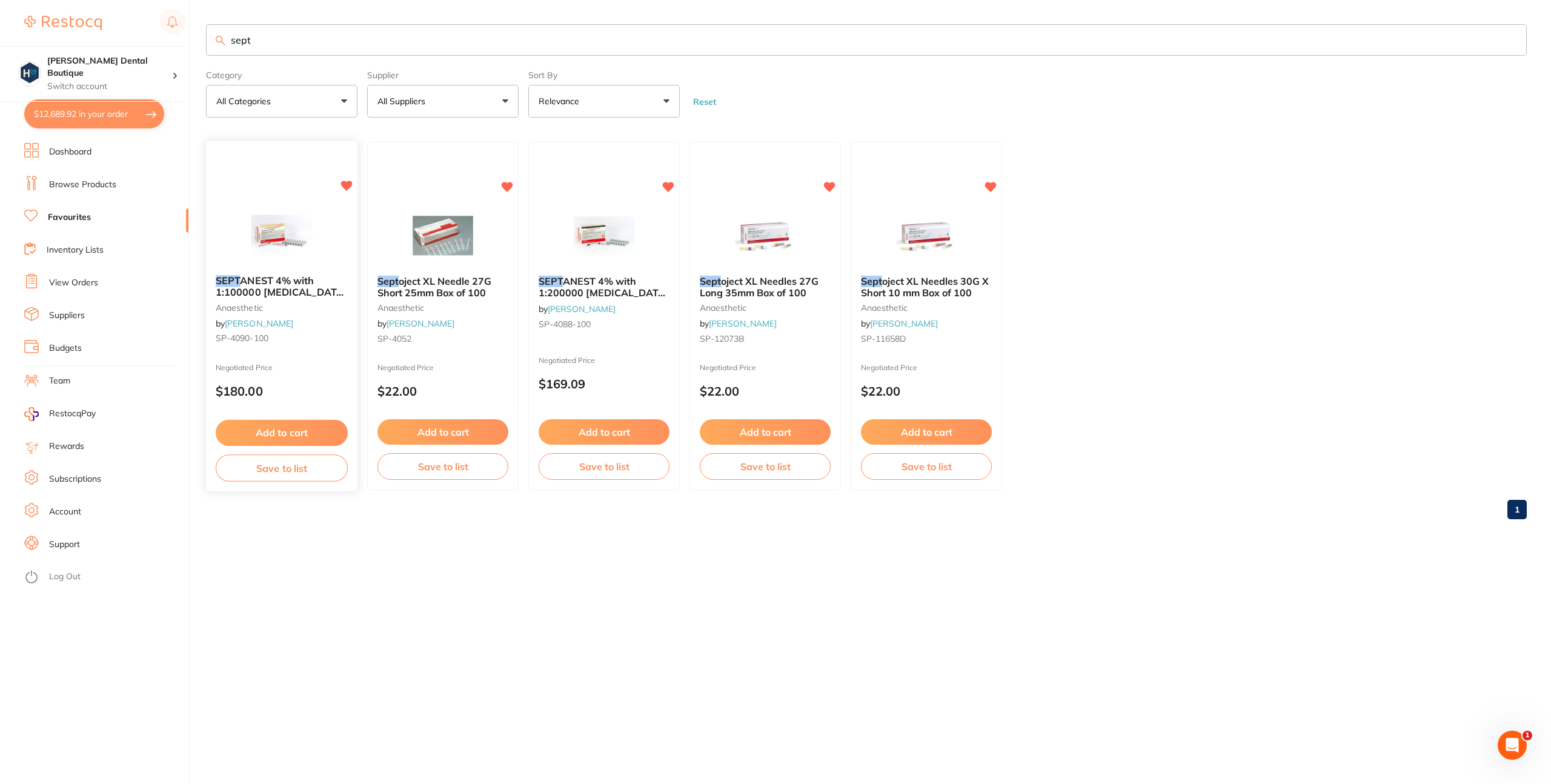
click at [268, 289] on span "ANEST 4% with 1:100000 [MEDICAL_DATA] 2.2ml 2xBox 50 GOLD" at bounding box center [281, 292] width 131 height 34
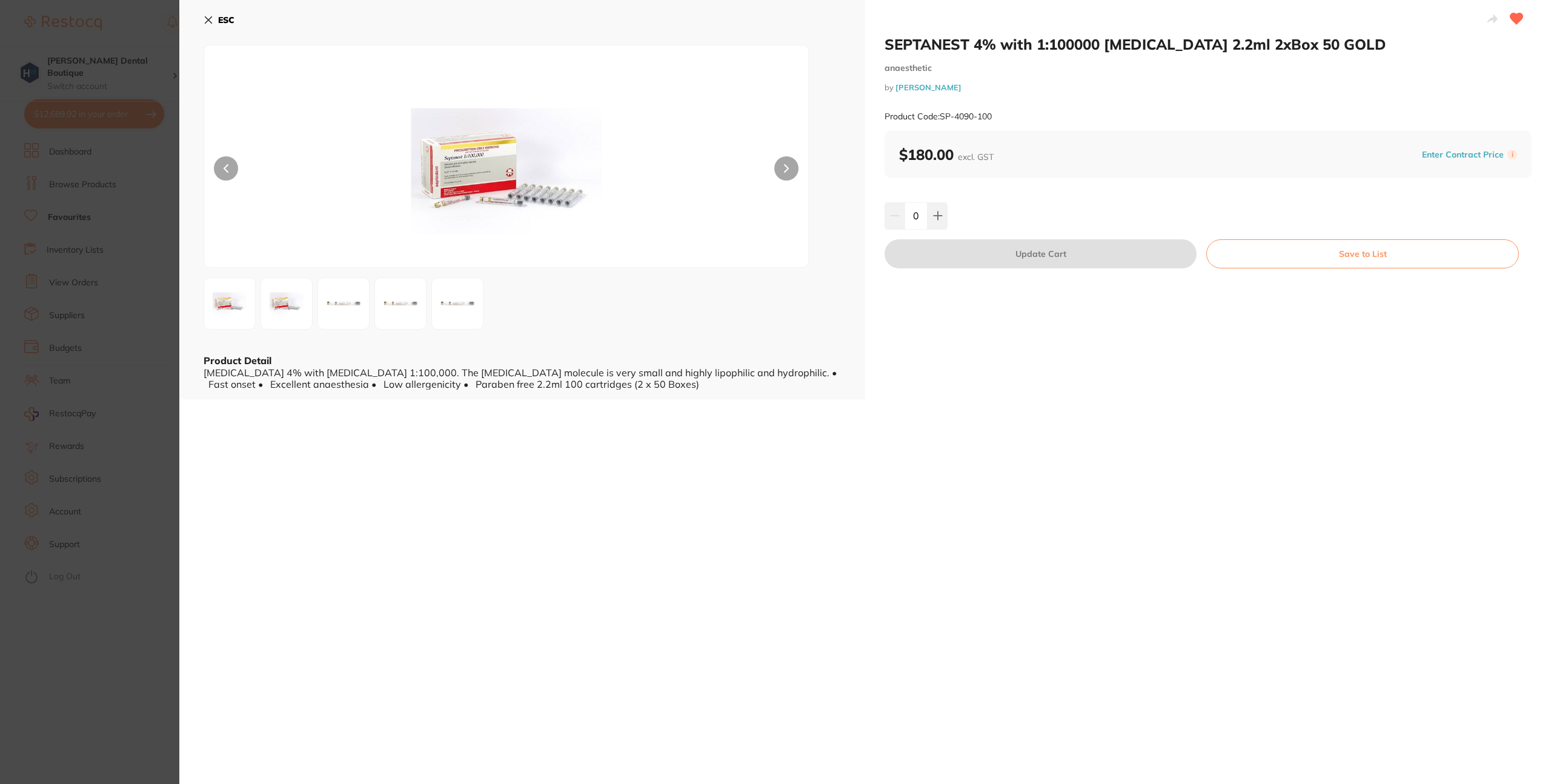
click at [207, 21] on icon at bounding box center [209, 21] width 7 height 7
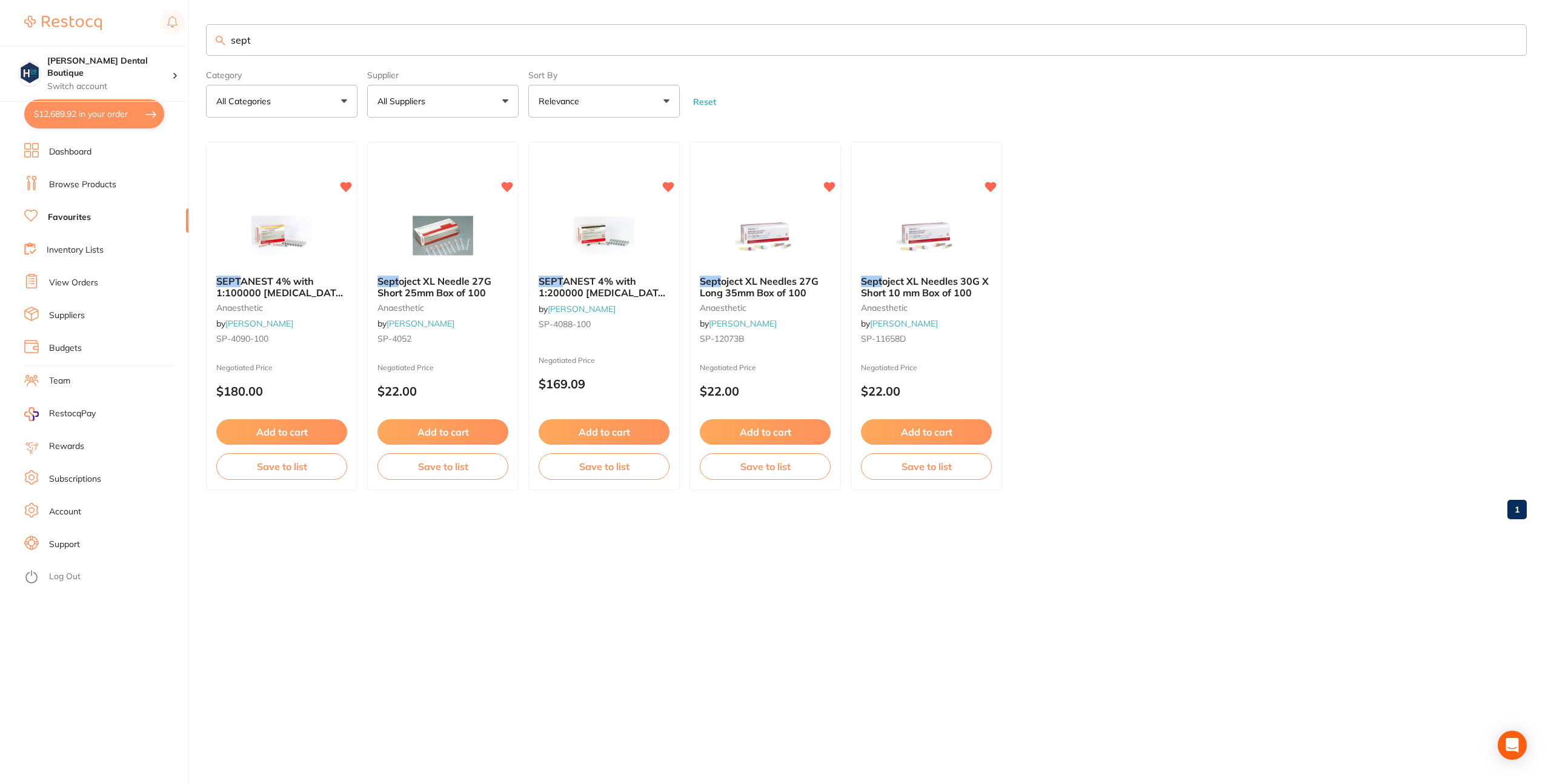
drag, startPoint x: 280, startPoint y: 38, endPoint x: 155, endPoint y: 34, distance: 125.1
click at [155, 34] on div "$12,689.92 [PERSON_NAME] Dental Boutique Switch account [PERSON_NAME] Dental Bo…" at bounding box center [775, 392] width 1551 height 784
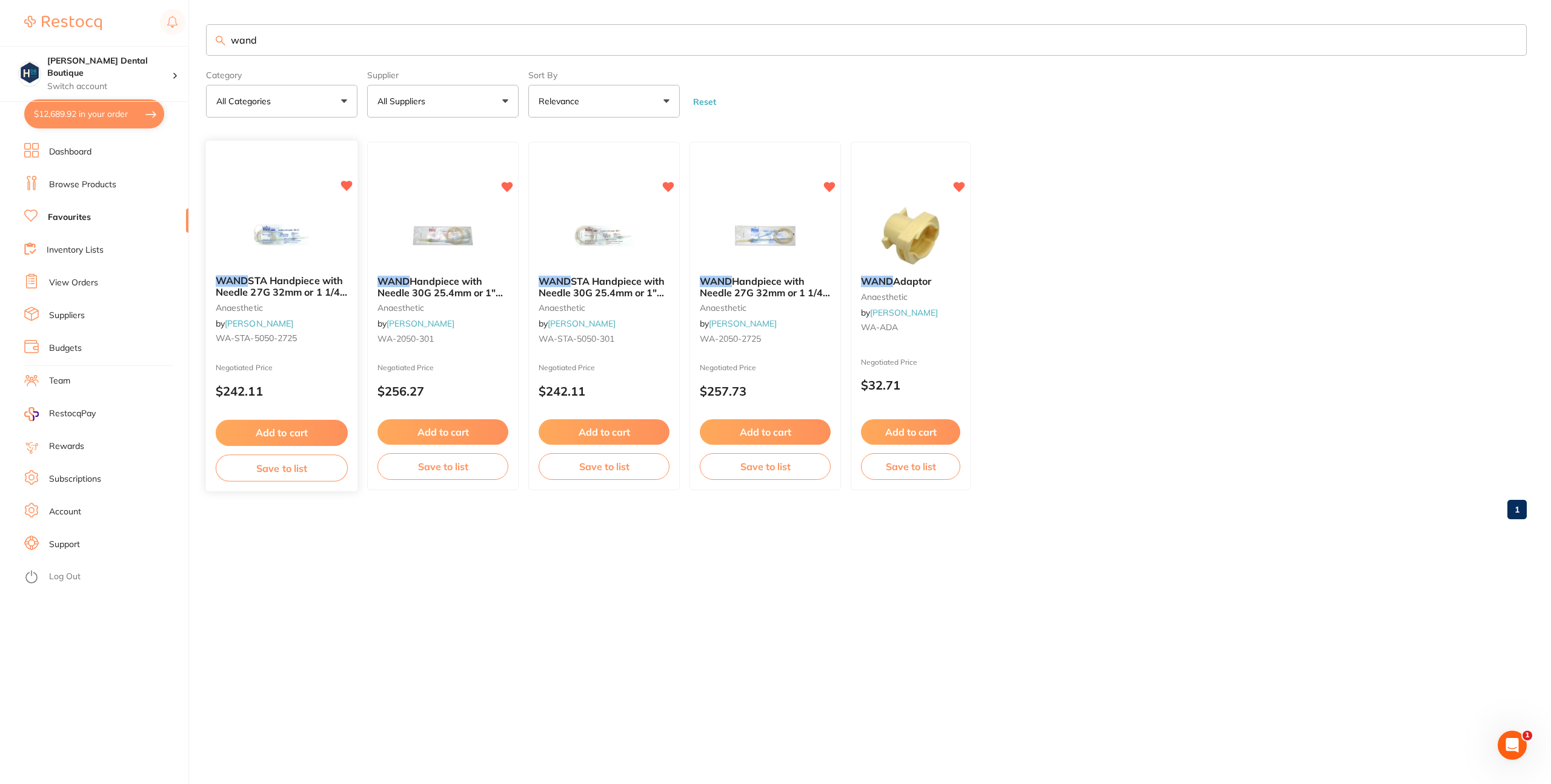
click at [284, 288] on span "STA Handpiece with Needle 27G 32mm or 1 1/4" Box of 50" at bounding box center [281, 292] width 131 height 34
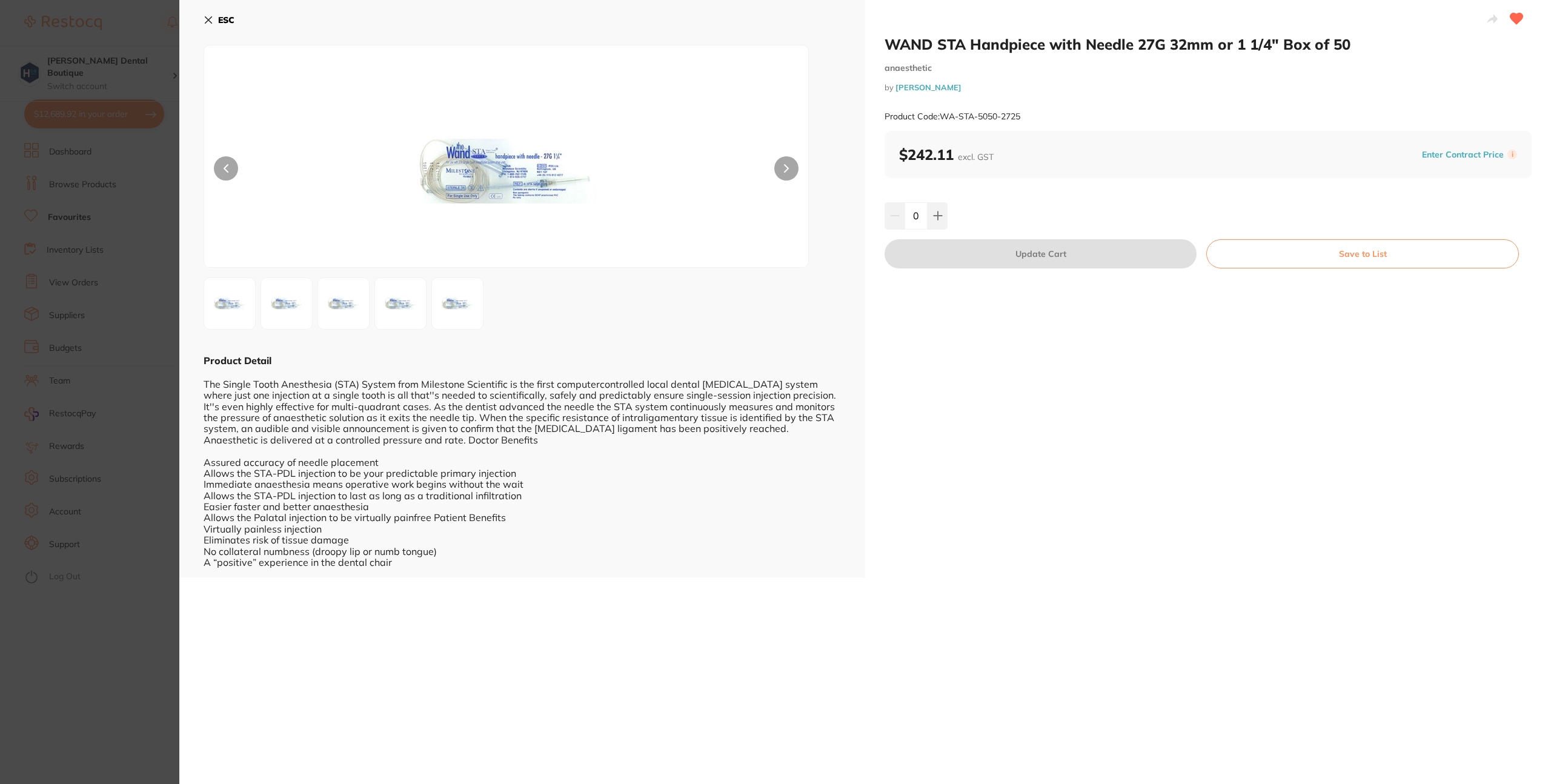
click at [206, 18] on icon at bounding box center [208, 20] width 10 height 10
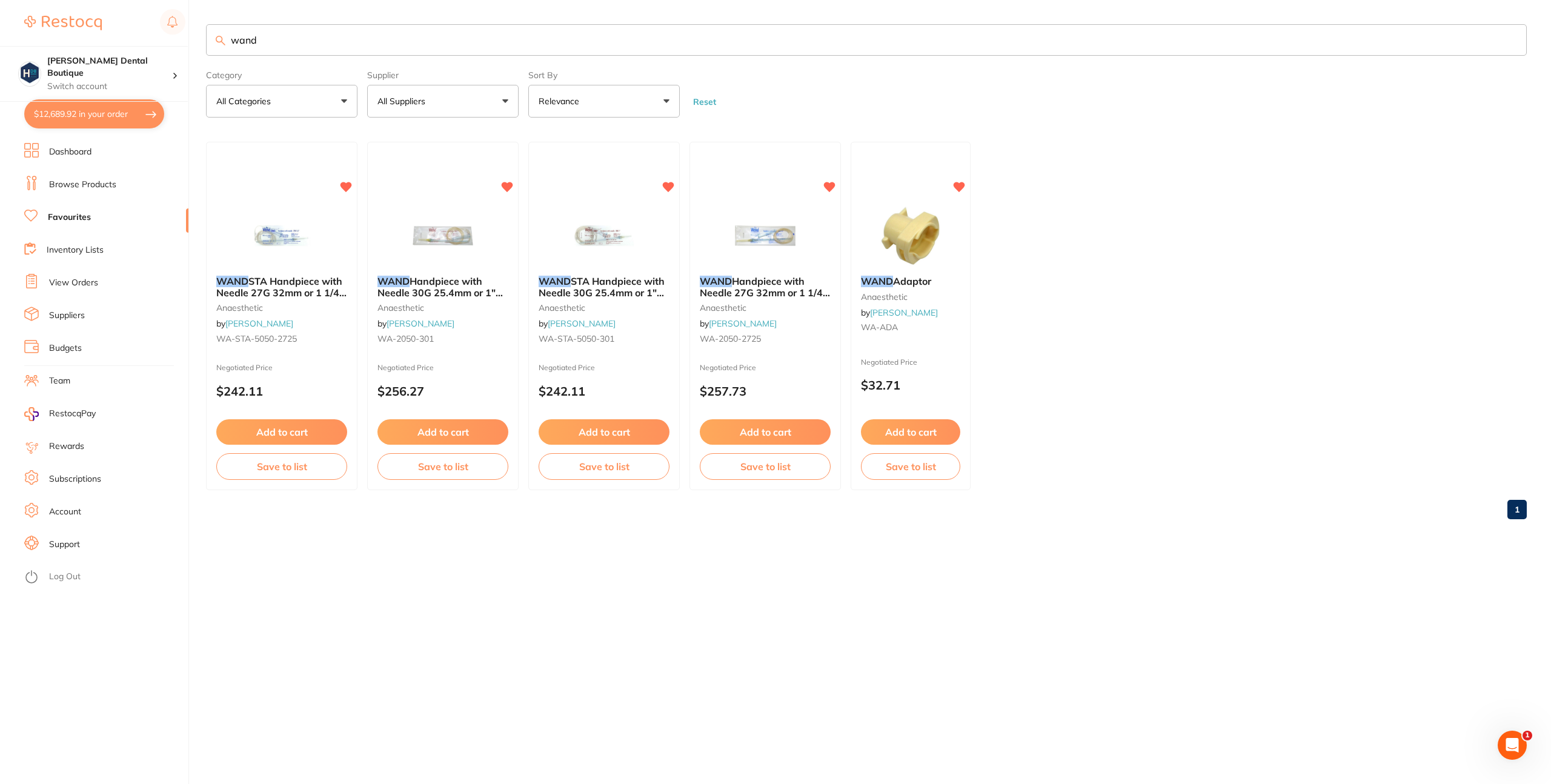
click at [837, 101] on form "Category All Categories All Categories anaesthetic Clear Category false All Cat…" at bounding box center [866, 92] width 1321 height 52
drag, startPoint x: 260, startPoint y: 39, endPoint x: 187, endPoint y: 39, distance: 73.0
click at [187, 39] on div "$12,689.92 [PERSON_NAME] Dental Boutique Switch account [PERSON_NAME] Dental Bo…" at bounding box center [775, 392] width 1551 height 784
type input "scalpel"
